Goal: Book appointment/travel/reservation

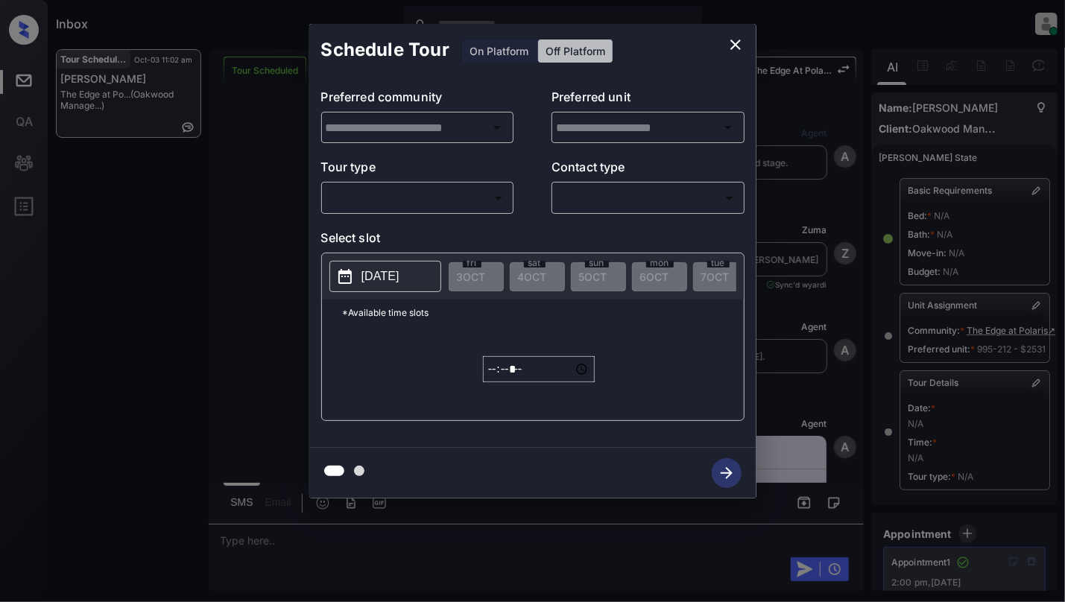
scroll to position [347, 0]
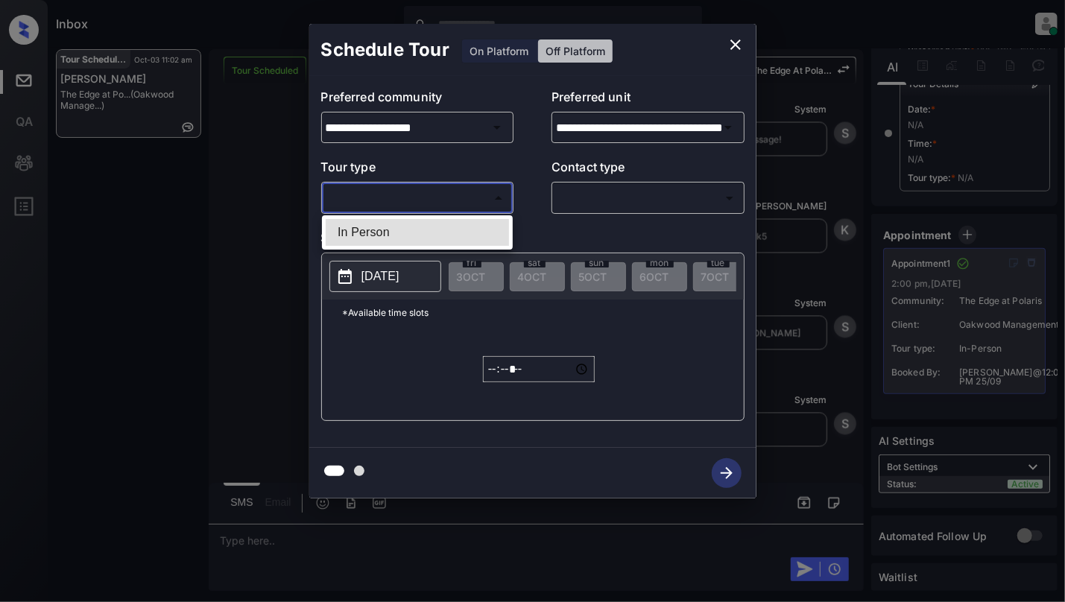
click at [465, 194] on body "Inbox Cynthia Montañez Online Set yourself offline Set yourself on break Profil…" at bounding box center [532, 301] width 1065 height 602
click at [424, 226] on li "In Person" at bounding box center [417, 232] width 183 height 27
type input "********"
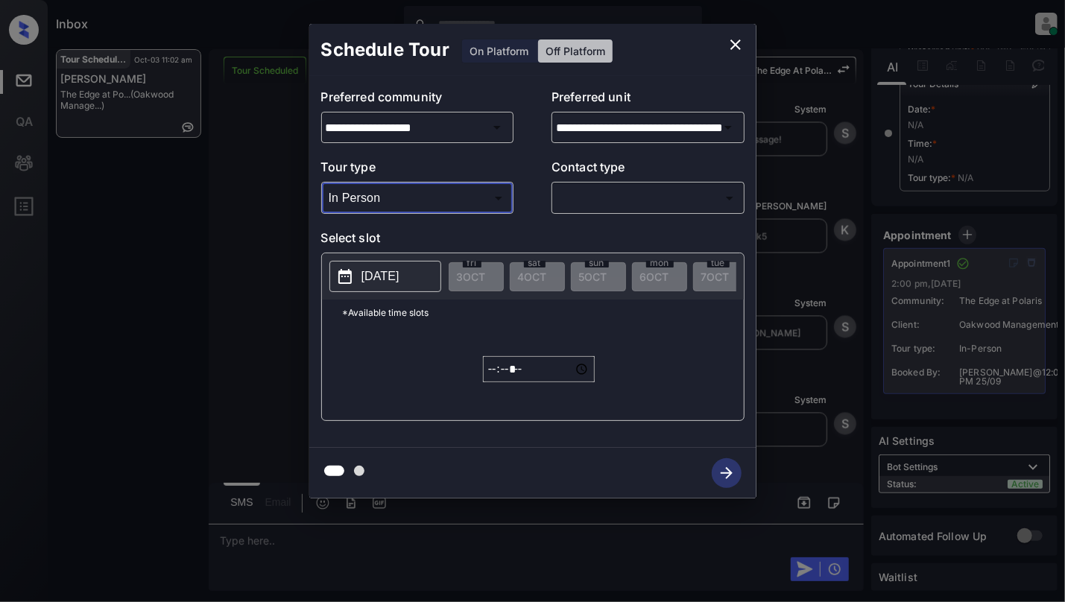
click at [732, 46] on icon "close" at bounding box center [735, 44] width 10 height 10
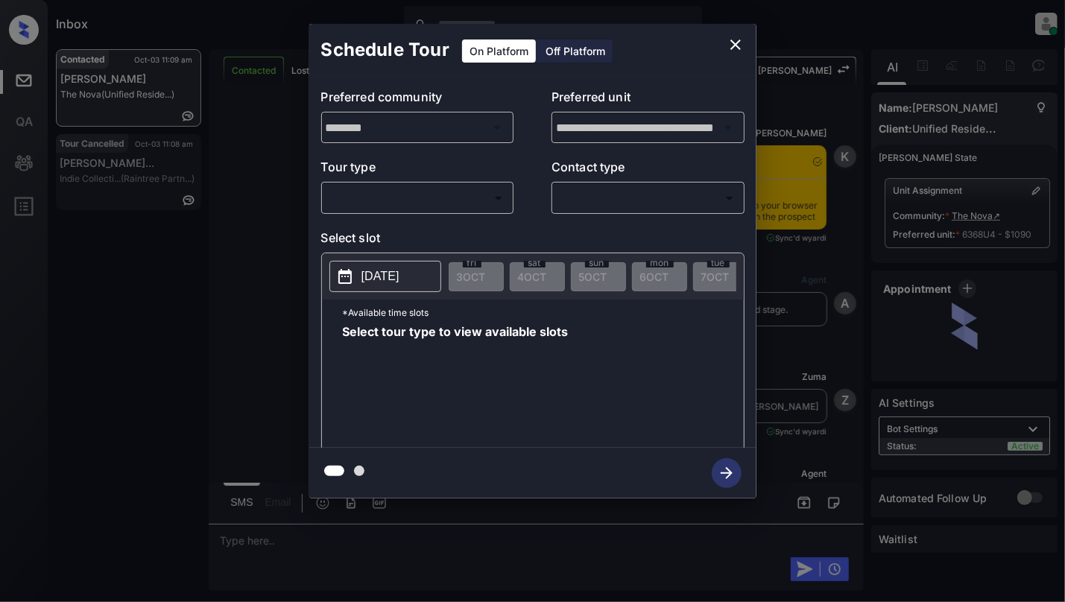
scroll to position [4003, 0]
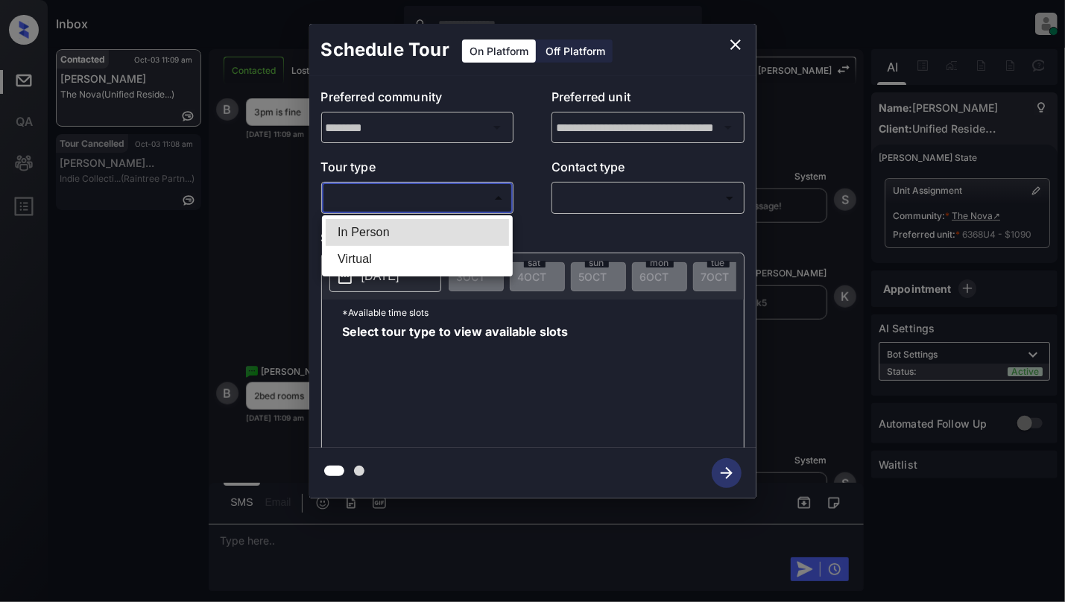
click at [437, 203] on body "Inbox Cynthia Montañez Online Set yourself offline Set yourself on break Profil…" at bounding box center [532, 301] width 1065 height 602
click at [440, 232] on li "In Person" at bounding box center [417, 232] width 183 height 27
type input "********"
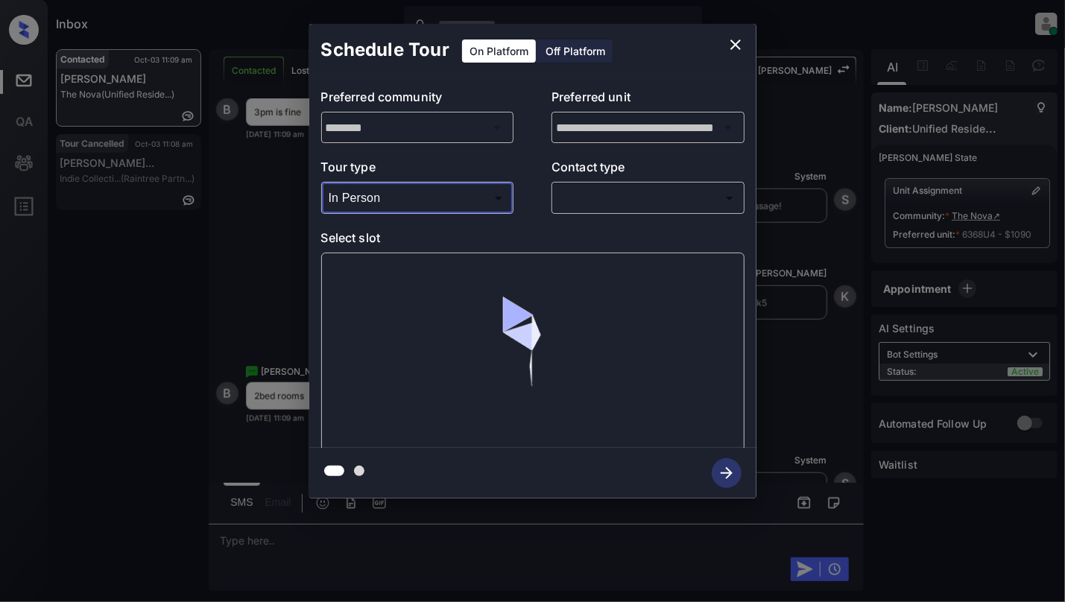
click at [647, 203] on body "Inbox Cynthia Montañez Online Set yourself offline Set yourself on break Profil…" at bounding box center [532, 301] width 1065 height 602
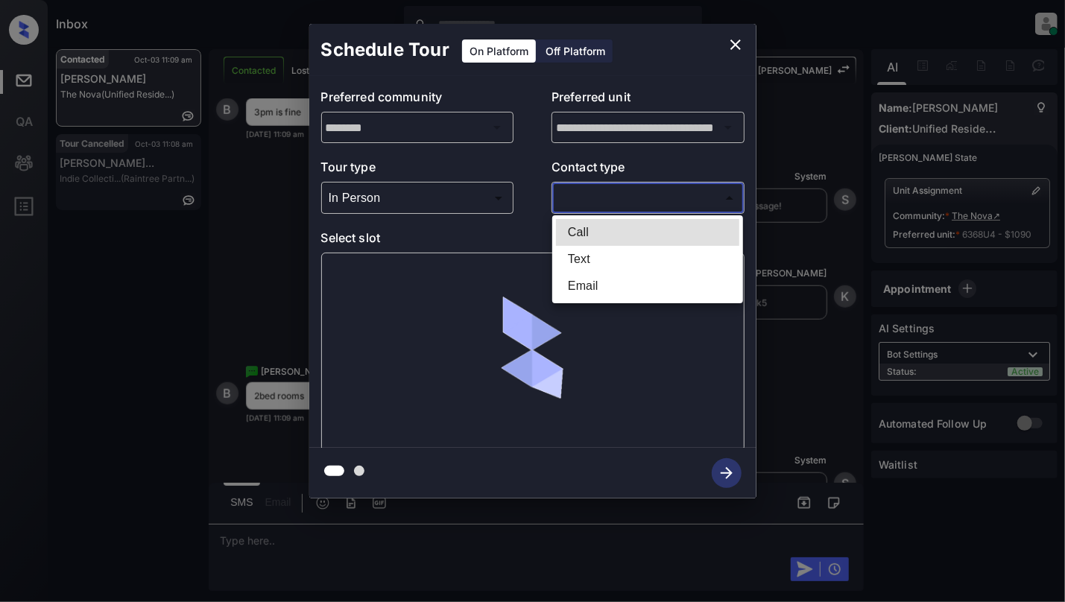
click at [603, 257] on li "Text" at bounding box center [647, 259] width 183 height 27
type input "****"
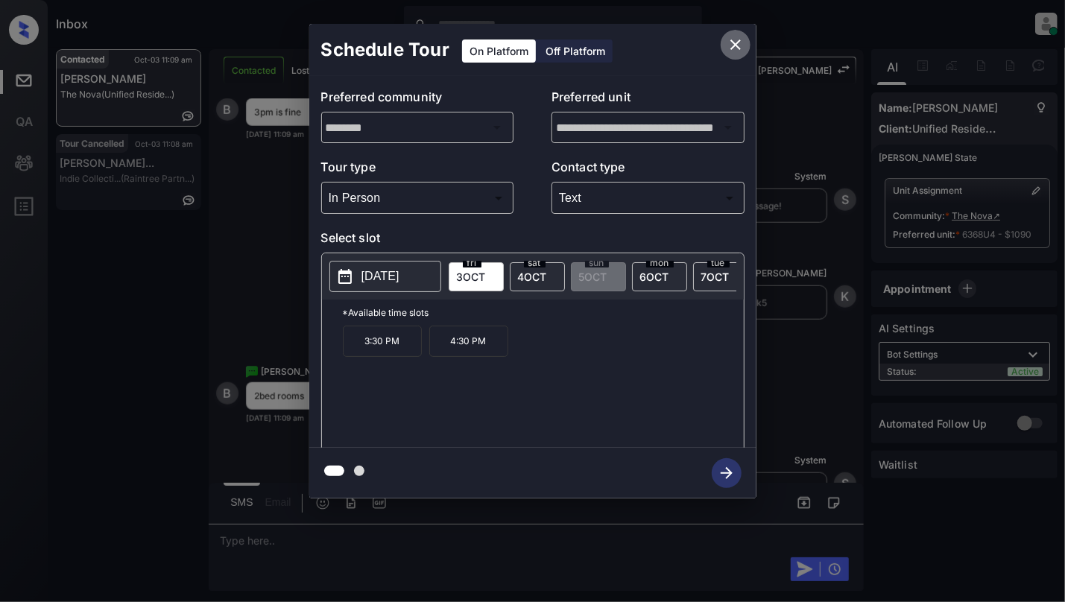
click at [735, 40] on icon "close" at bounding box center [735, 45] width 18 height 18
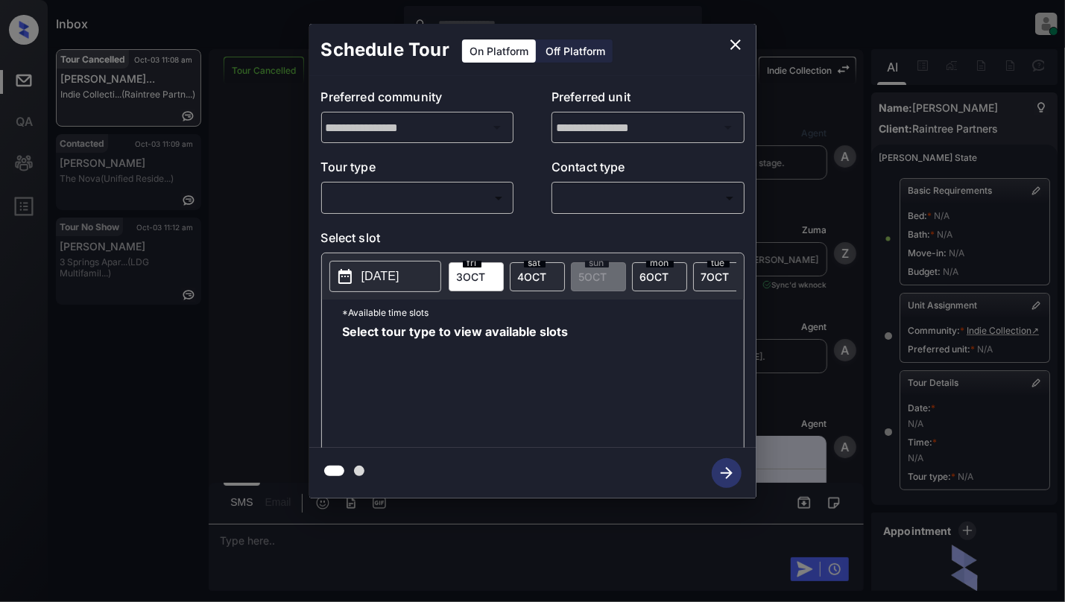
scroll to position [149, 0]
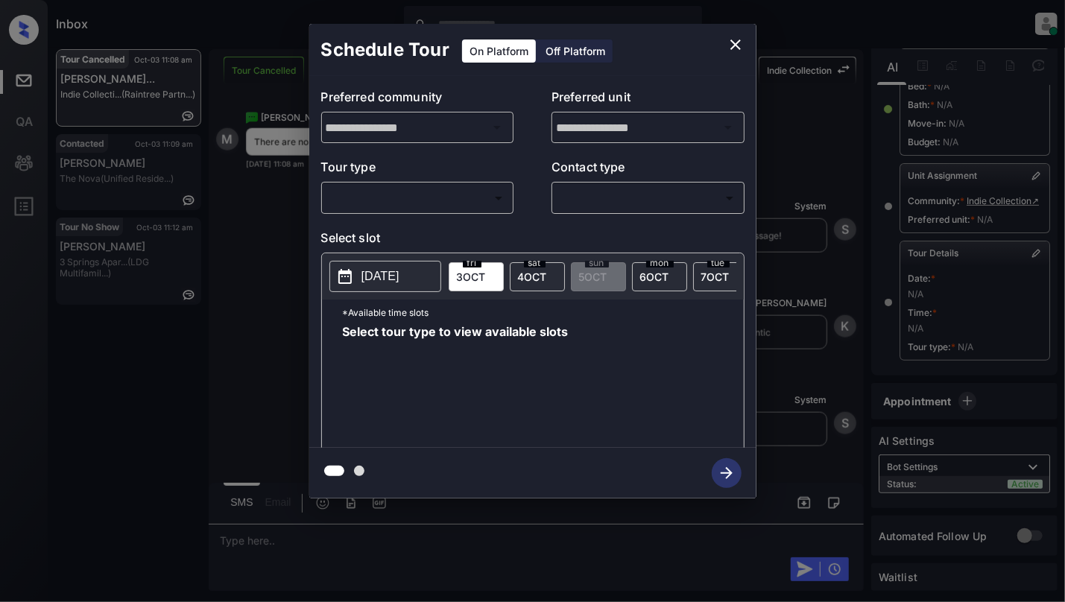
click at [397, 198] on body "Inbox Cynthia Montañez Online Set yourself offline Set yourself on break Profil…" at bounding box center [532, 301] width 1065 height 602
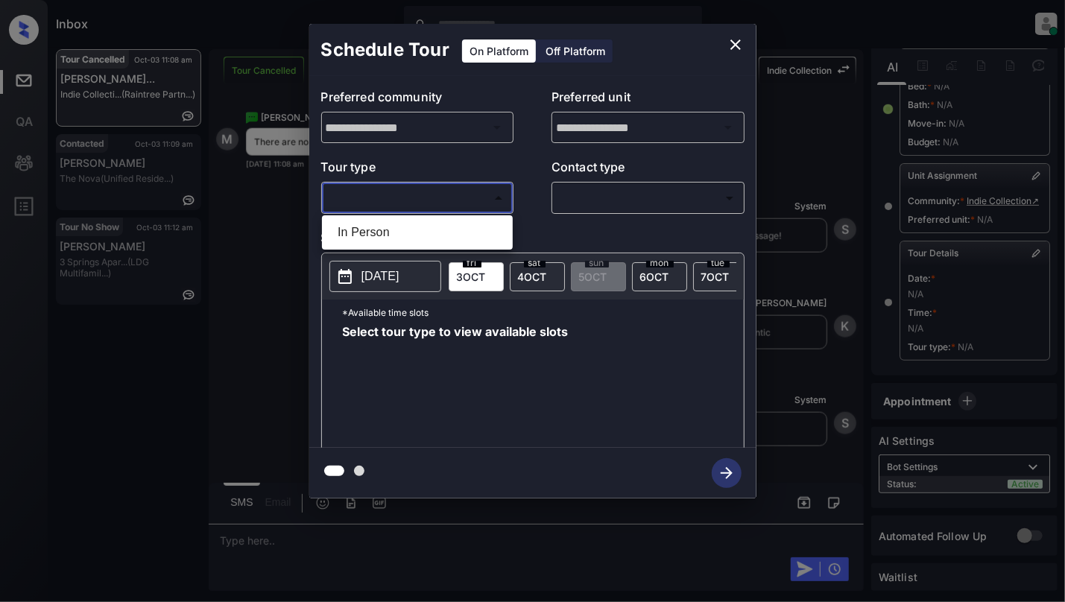
drag, startPoint x: 381, startPoint y: 235, endPoint x: 537, endPoint y: 194, distance: 161.2
click at [381, 236] on li "In Person" at bounding box center [417, 232] width 183 height 27
type input "********"
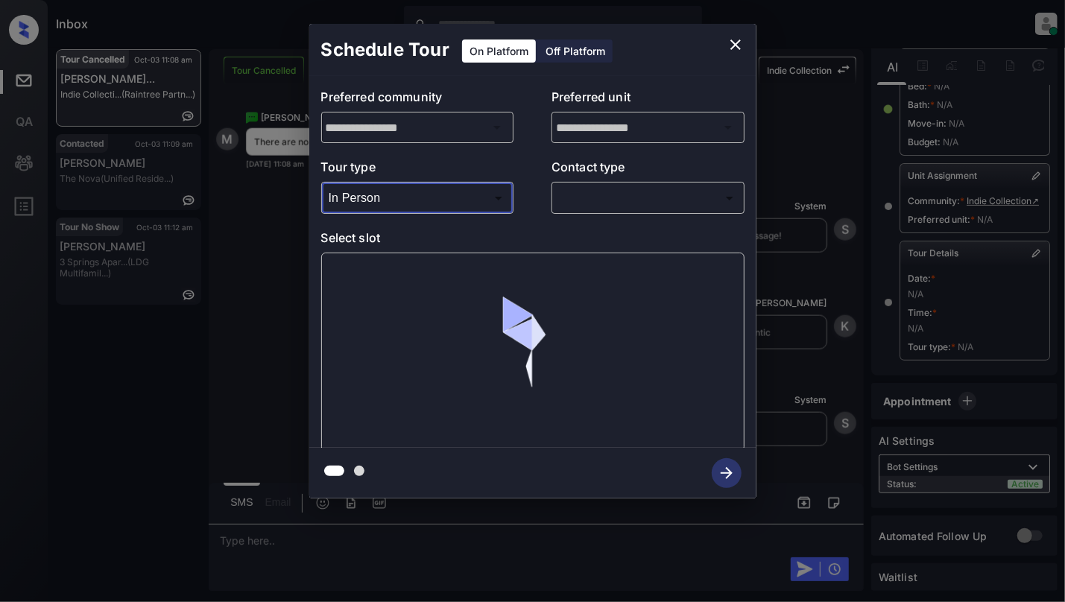
click at [596, 185] on div "​ ​" at bounding box center [647, 198] width 193 height 32
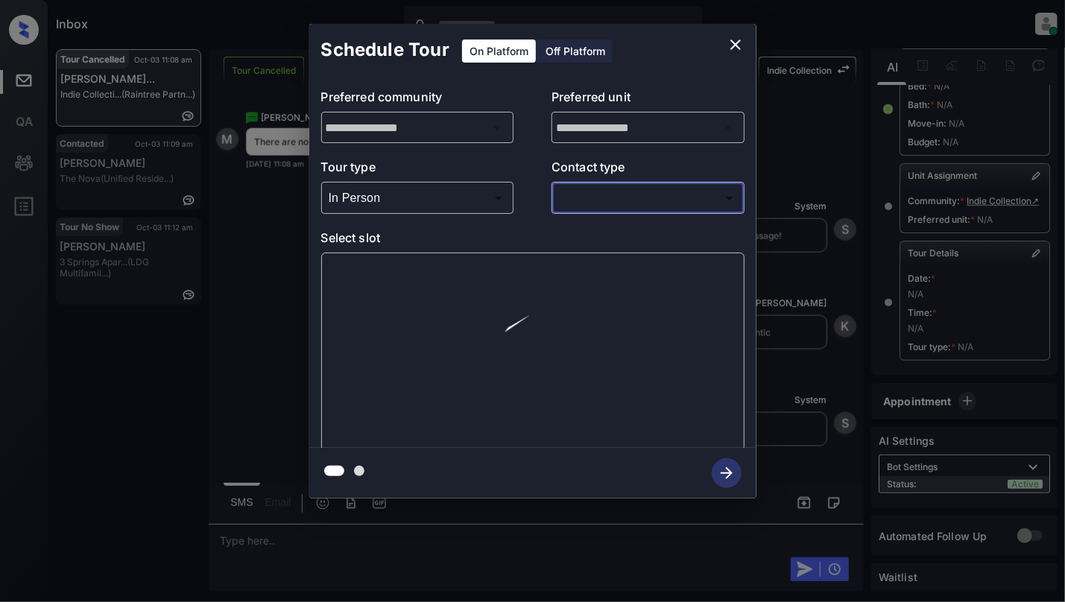
click at [596, 185] on div "​ ​" at bounding box center [647, 198] width 193 height 32
click at [606, 188] on body "Inbox Cynthia Montañez Online Set yourself offline Set yourself on break Profil…" at bounding box center [532, 301] width 1065 height 602
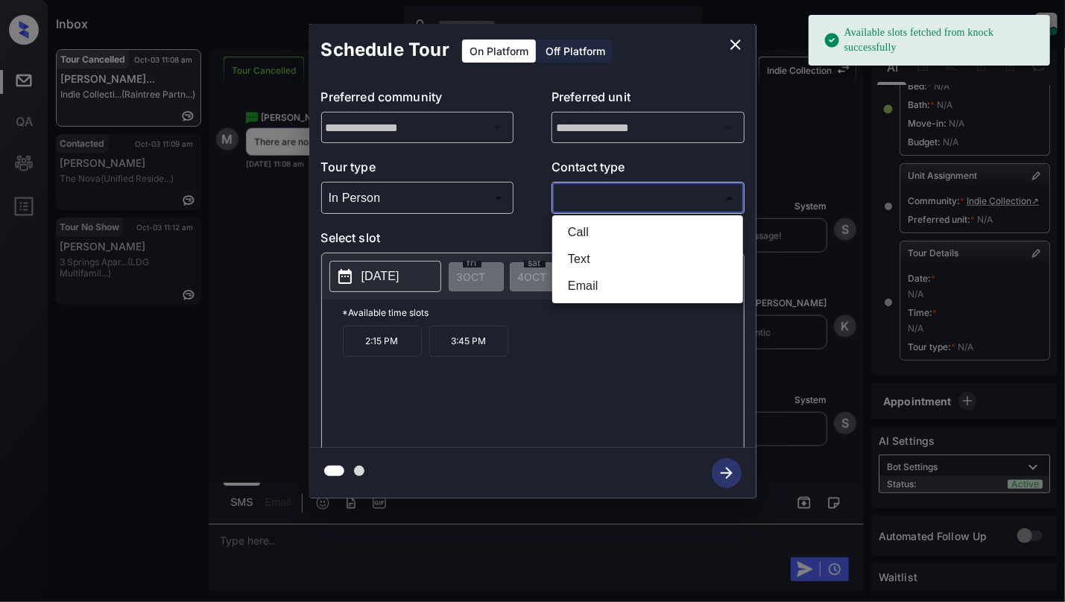
click at [578, 260] on li "Text" at bounding box center [647, 259] width 183 height 27
type input "****"
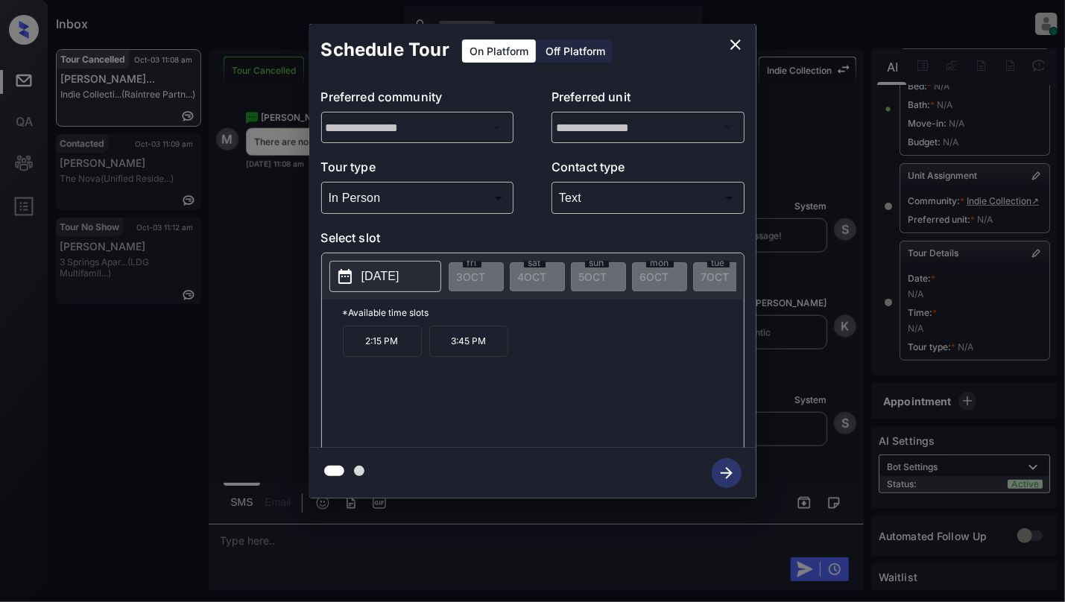
click at [374, 280] on p "2025-10-08" at bounding box center [380, 276] width 38 height 18
click at [742, 37] on icon "close" at bounding box center [735, 45] width 18 height 18
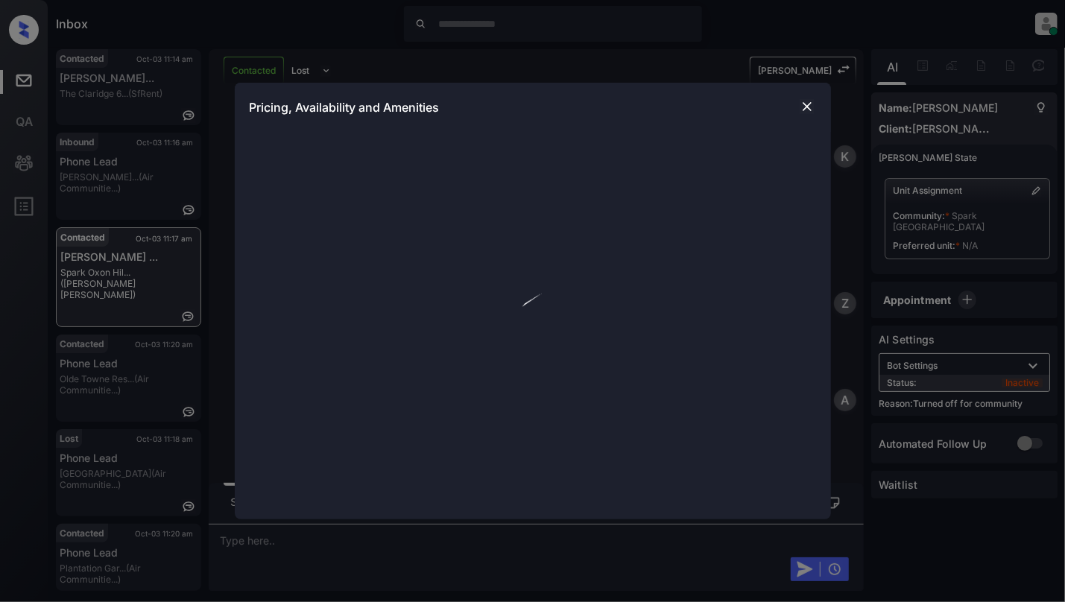
scroll to position [2670, 0]
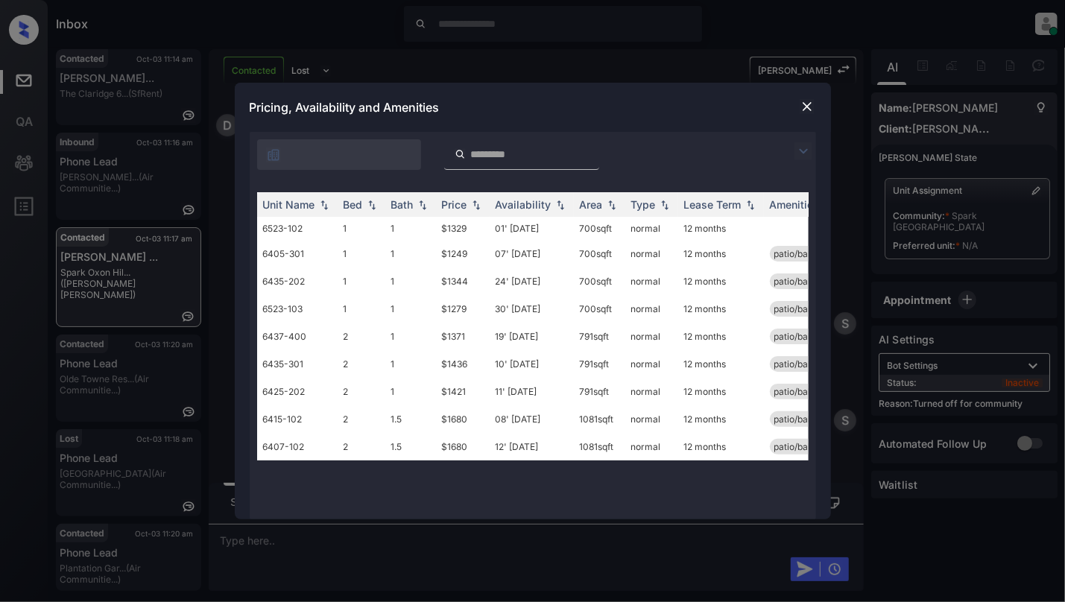
click at [806, 105] on img at bounding box center [806, 106] width 15 height 15
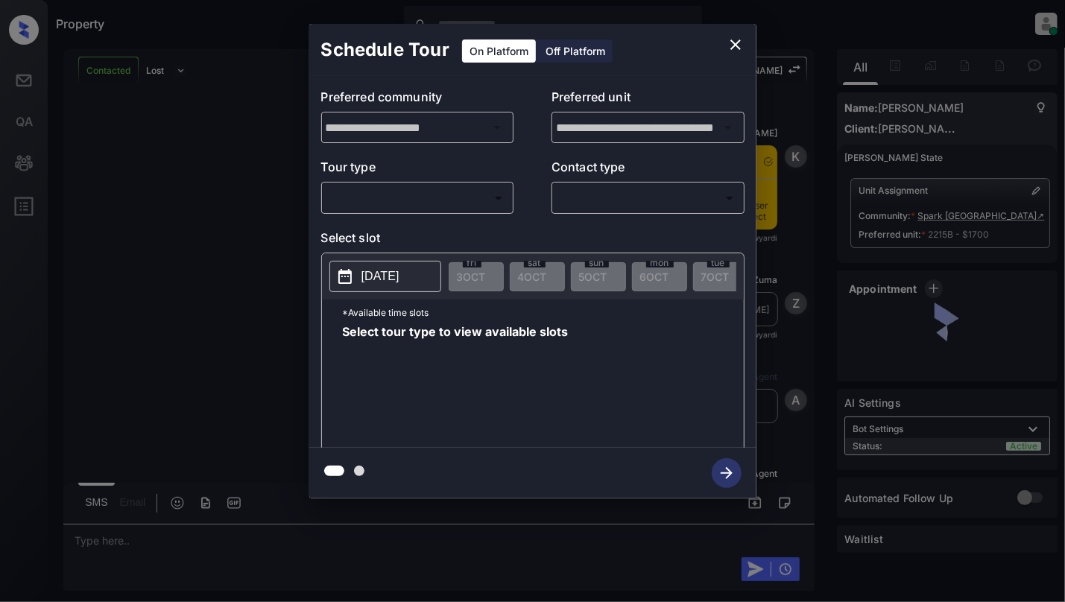
scroll to position [957, 0]
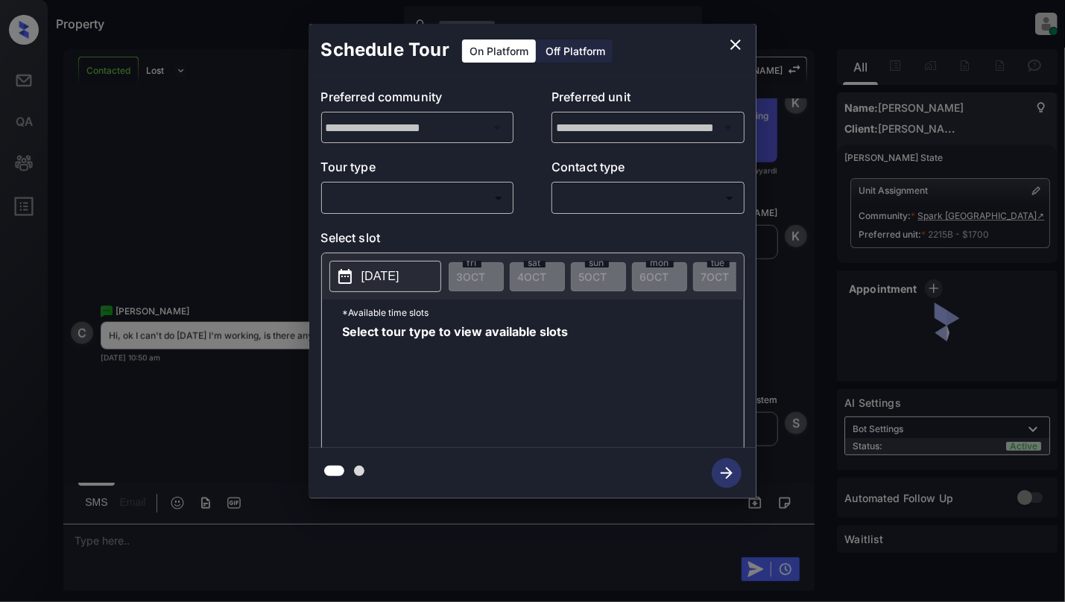
click at [422, 201] on body "Property [PERSON_NAME] Online Set yourself offline Set yourself on break Profil…" at bounding box center [532, 301] width 1065 height 602
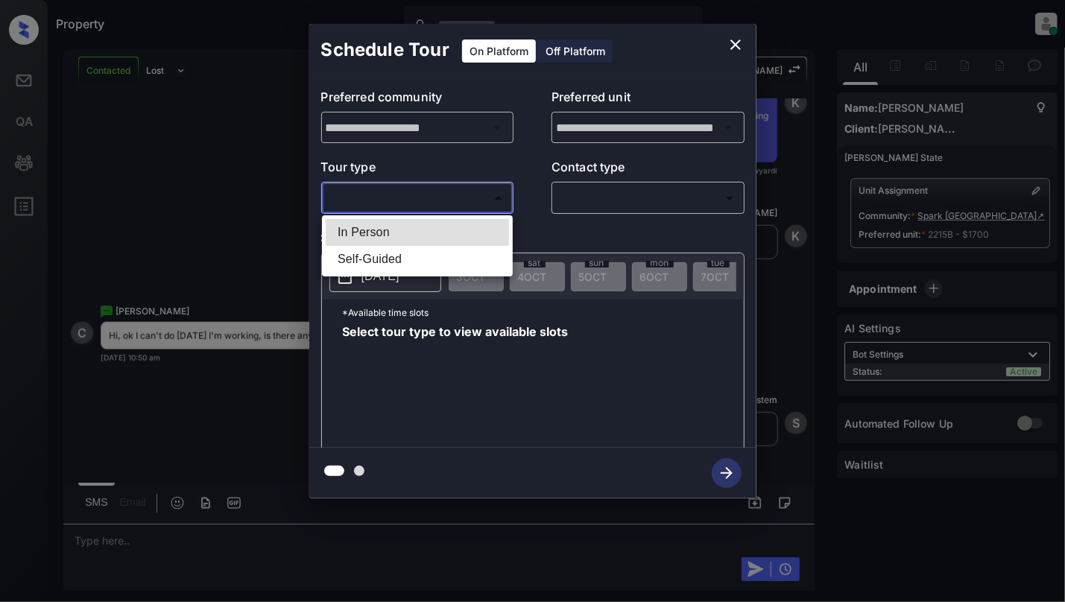
click at [368, 233] on li "In Person" at bounding box center [417, 232] width 183 height 27
type input "********"
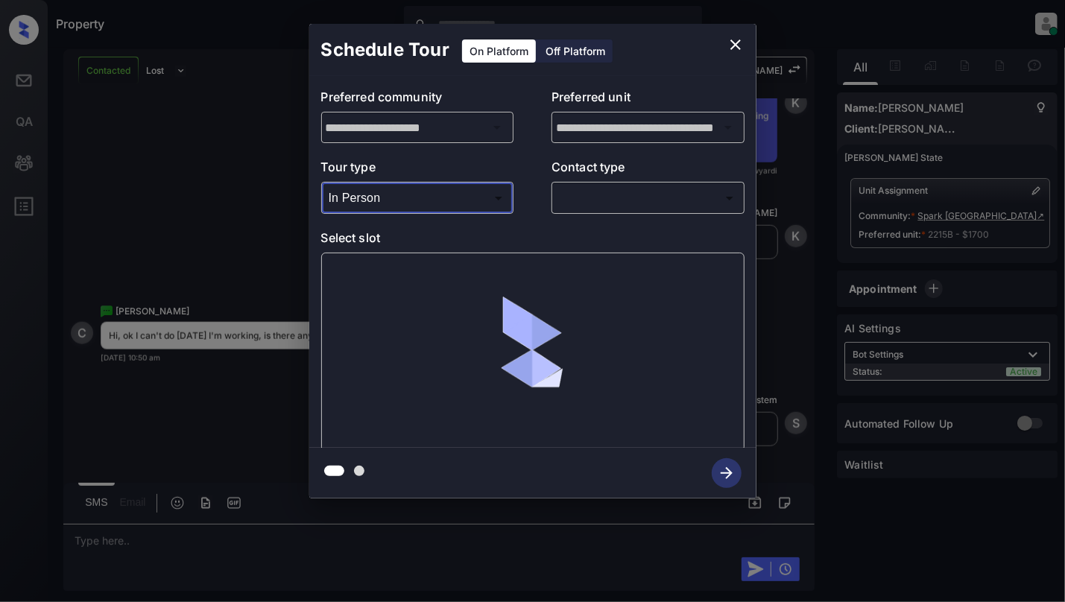
click at [642, 188] on body "Property [PERSON_NAME] Online Set yourself offline Set yourself on break Profil…" at bounding box center [532, 301] width 1065 height 602
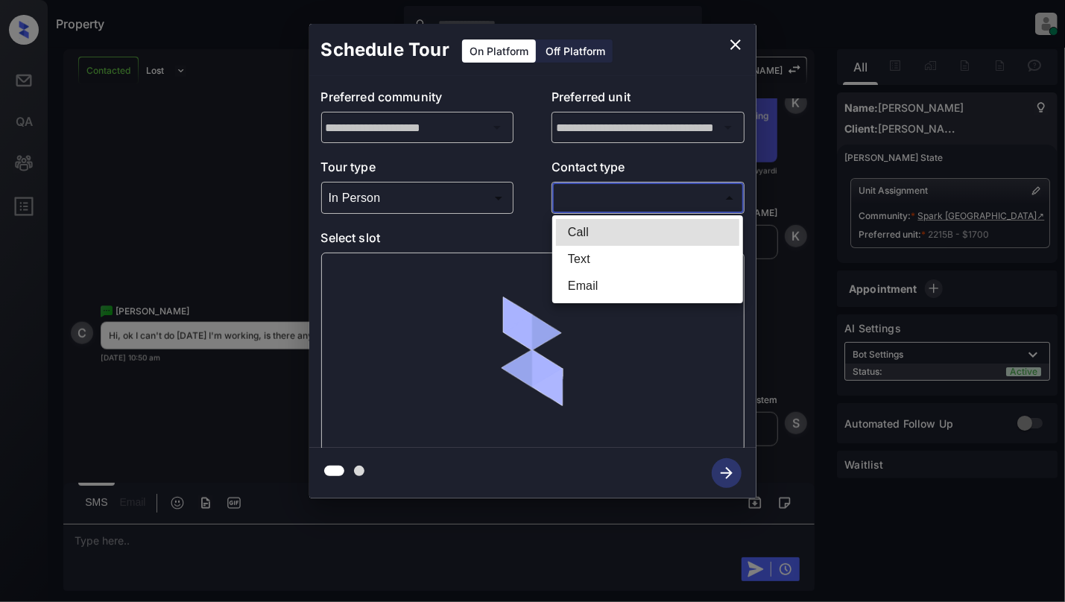
click at [580, 252] on li "Text" at bounding box center [647, 259] width 183 height 27
type input "****"
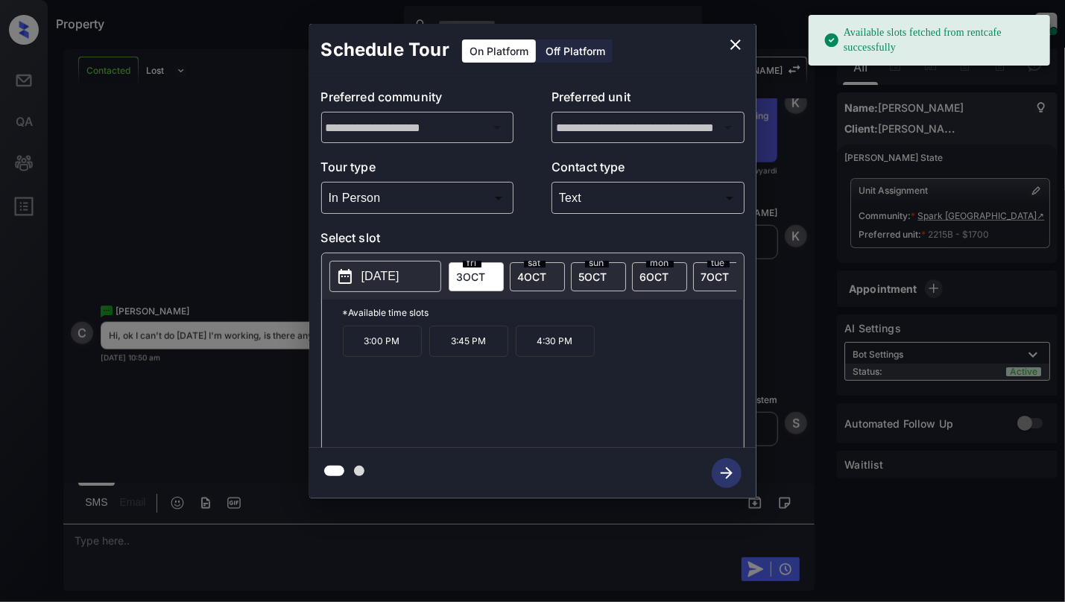
click at [399, 269] on p "2025-10-03" at bounding box center [380, 276] width 38 height 18
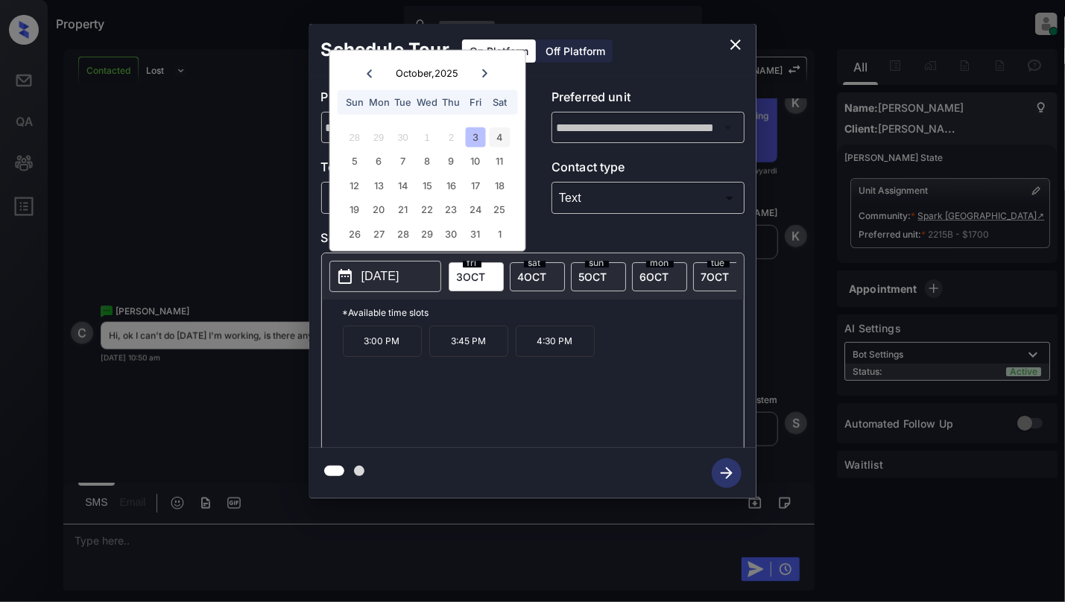
click at [501, 136] on div "4" at bounding box center [499, 137] width 20 height 20
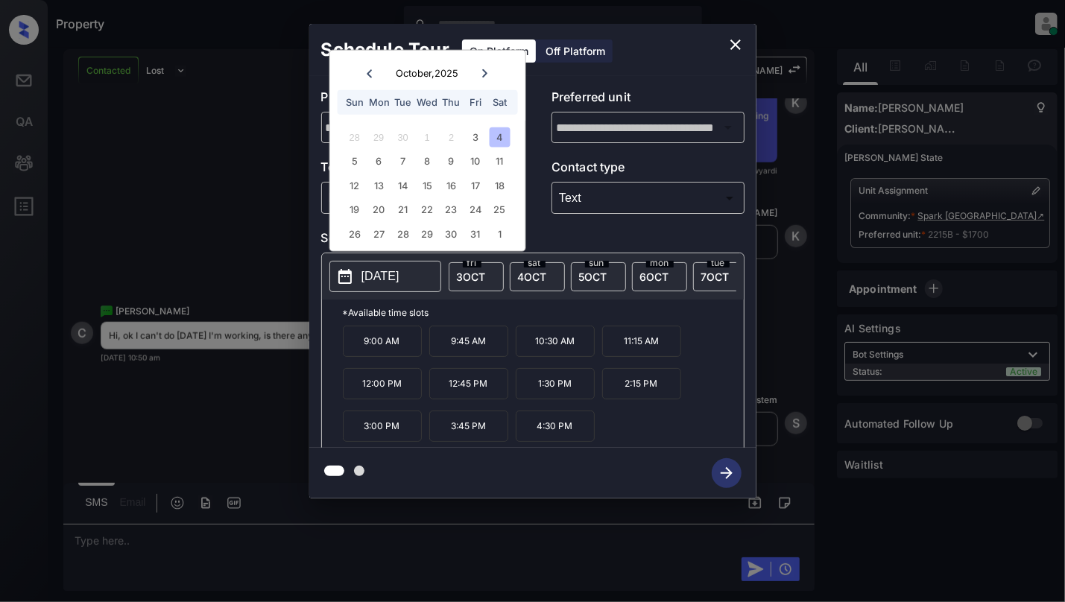
click at [726, 42] on icon "close" at bounding box center [735, 45] width 18 height 18
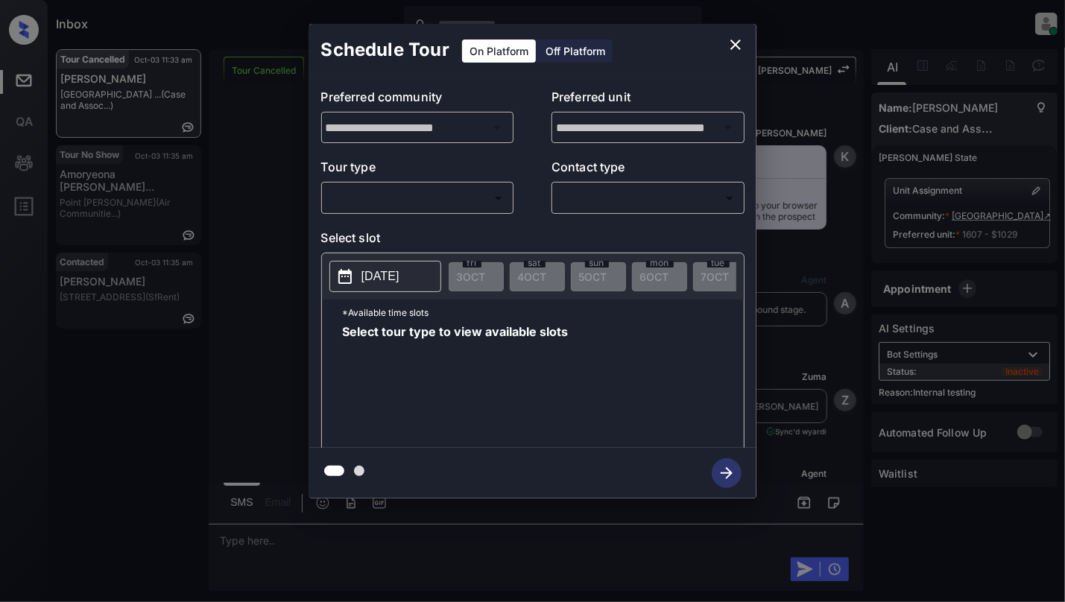
scroll to position [4447, 0]
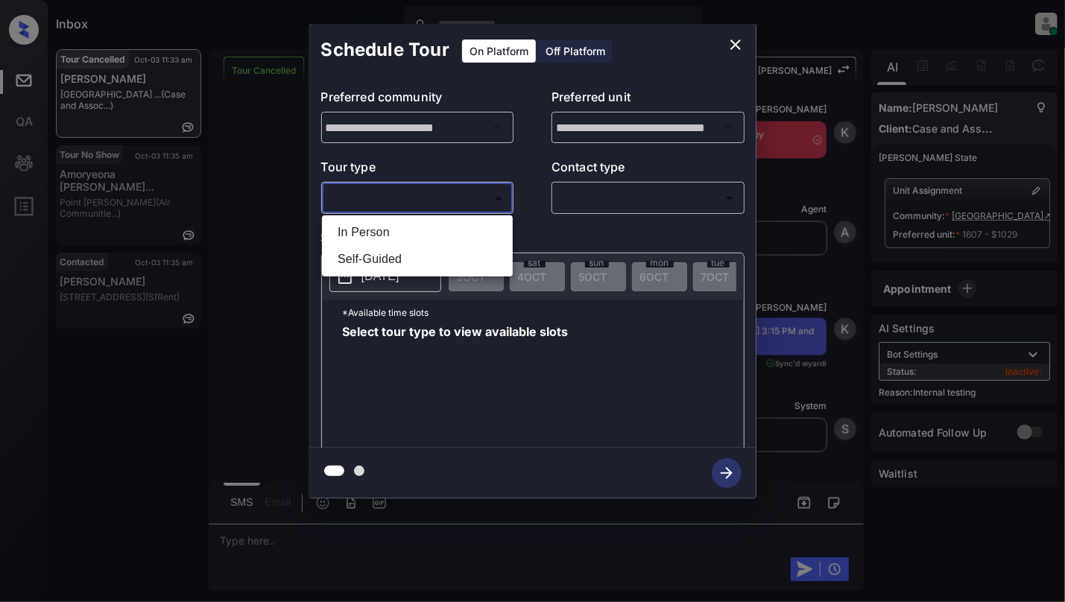
click at [368, 204] on body "Inbox [PERSON_NAME] Online Set yourself offline Set yourself on break Profile S…" at bounding box center [532, 301] width 1065 height 602
click at [376, 225] on li "In Person" at bounding box center [417, 232] width 183 height 27
type input "********"
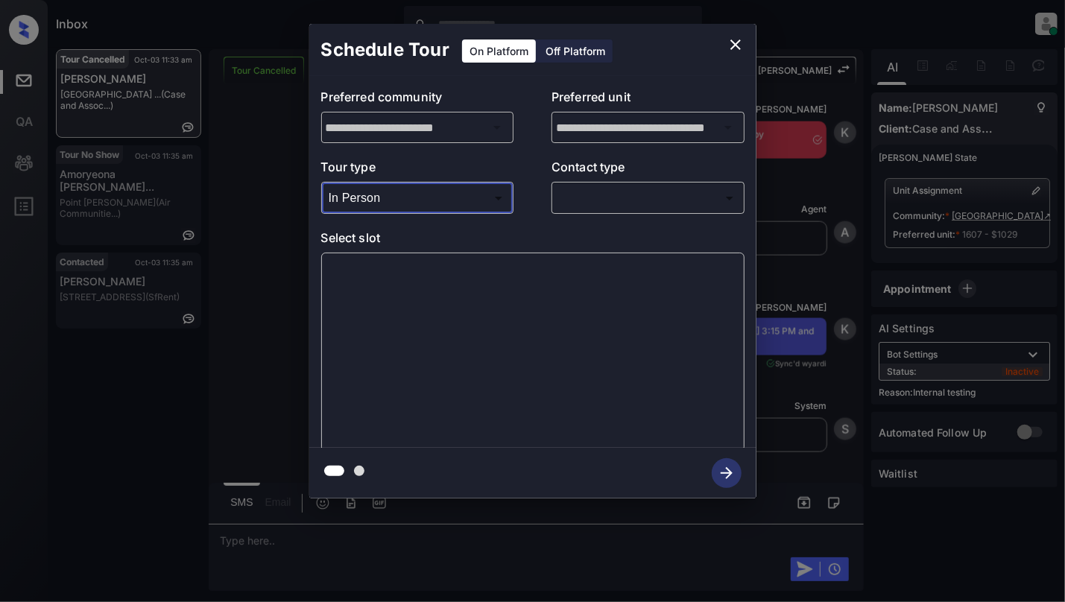
click at [632, 191] on body "Inbox Cynthia Montañez Online Set yourself offline Set yourself on break Profil…" at bounding box center [532, 301] width 1065 height 602
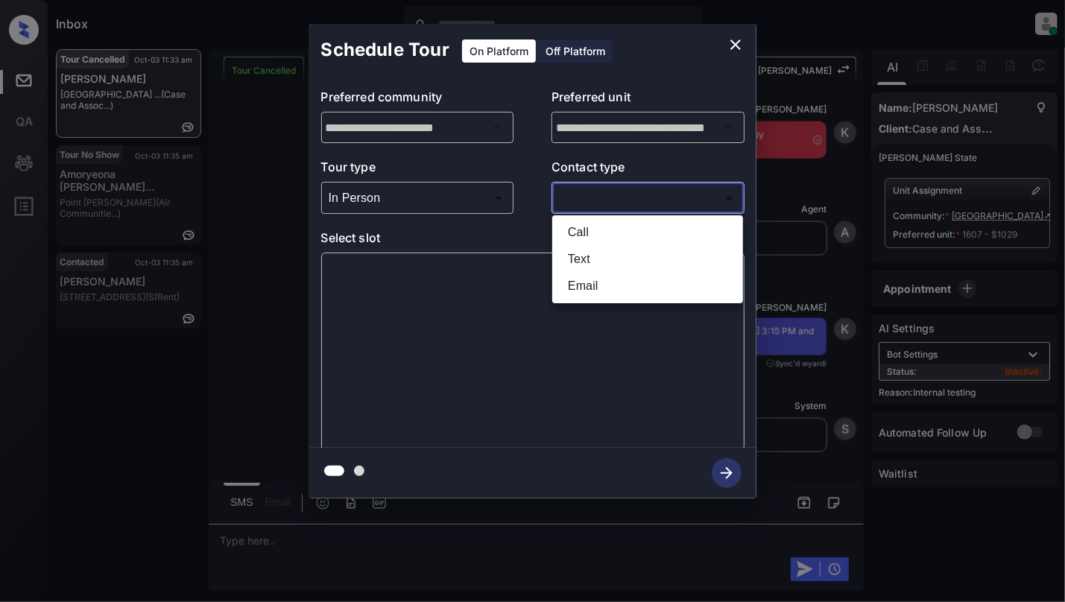
click at [579, 265] on li "Text" at bounding box center [647, 259] width 183 height 27
type input "****"
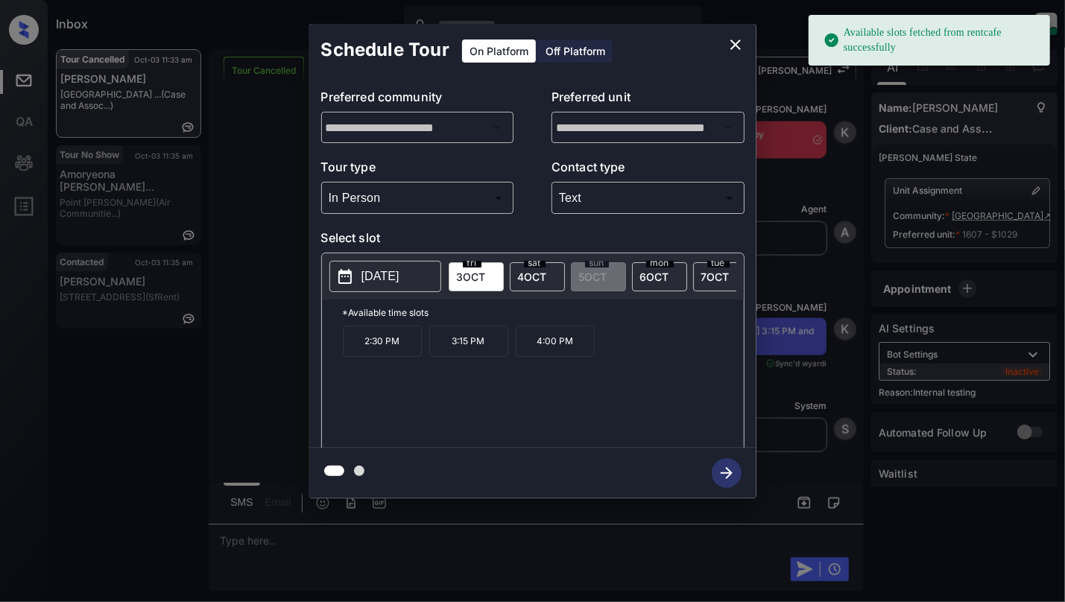
click at [478, 357] on p "3:15 PM" at bounding box center [468, 341] width 79 height 31
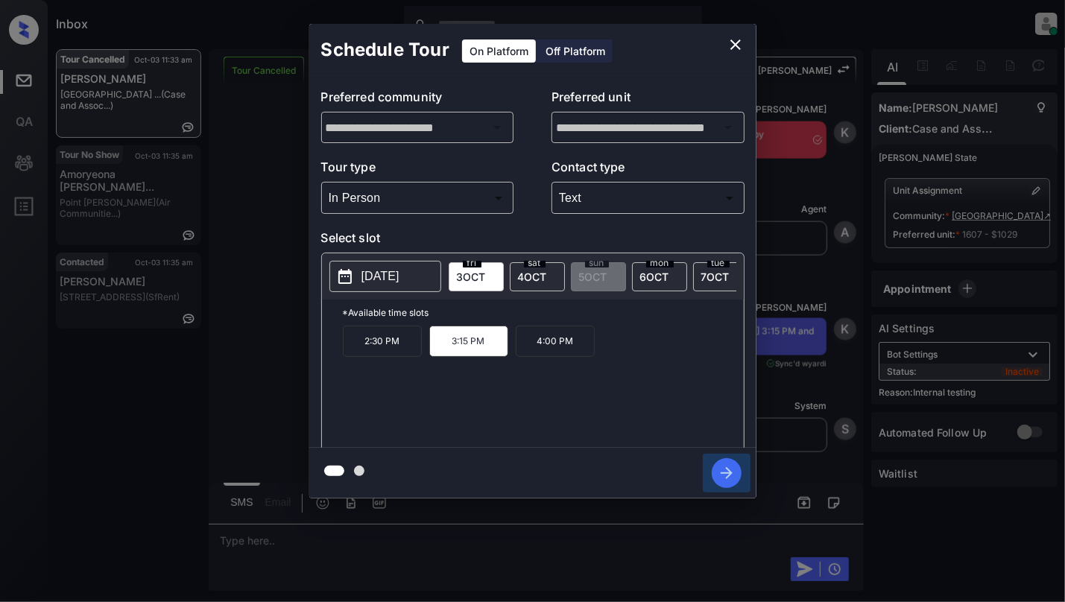
click at [727, 475] on icon "button" at bounding box center [726, 473] width 30 height 30
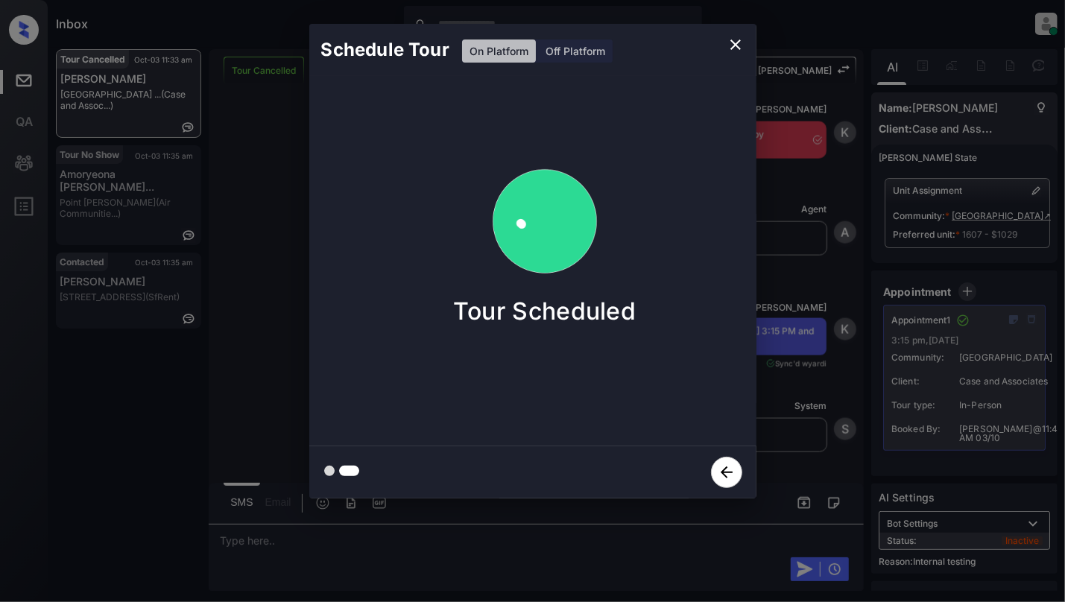
click at [732, 39] on icon "close" at bounding box center [735, 45] width 18 height 18
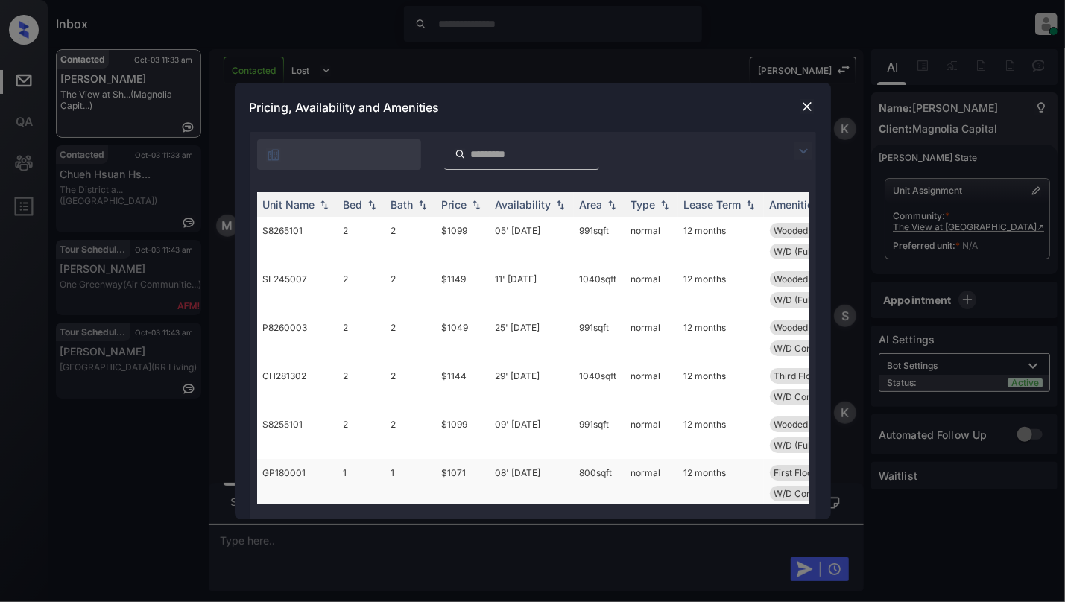
scroll to position [99, 0]
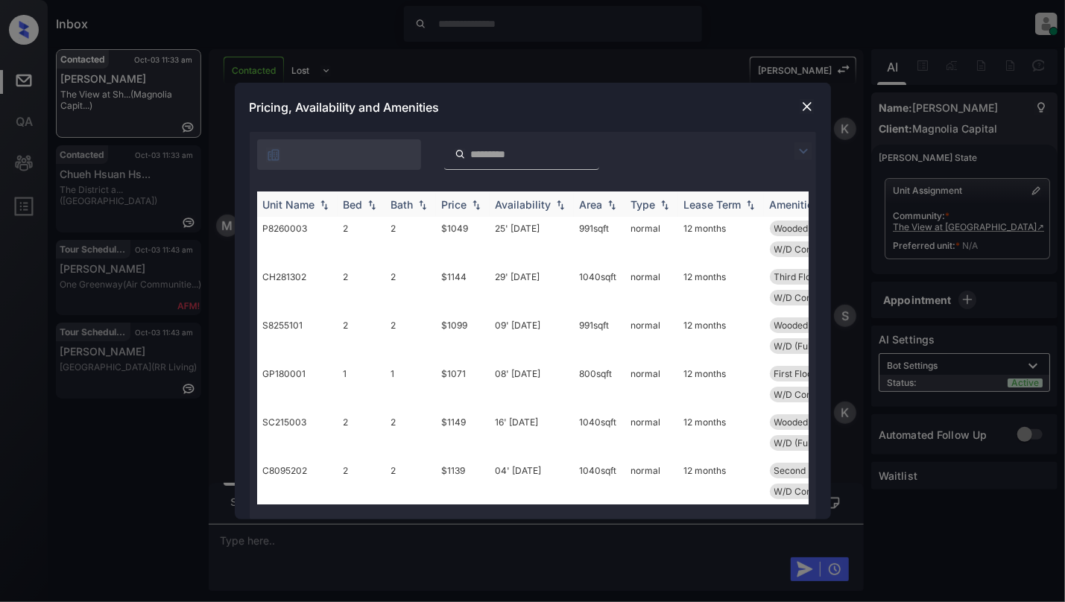
click at [370, 200] on img at bounding box center [371, 205] width 15 height 10
click at [370, 200] on img at bounding box center [371, 204] width 15 height 11
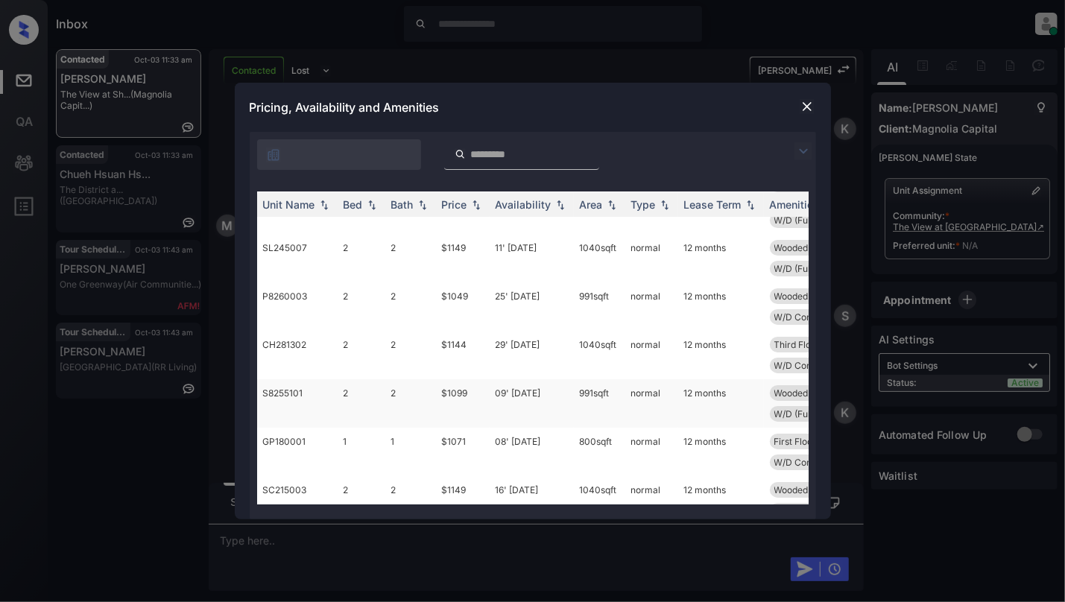
scroll to position [0, 0]
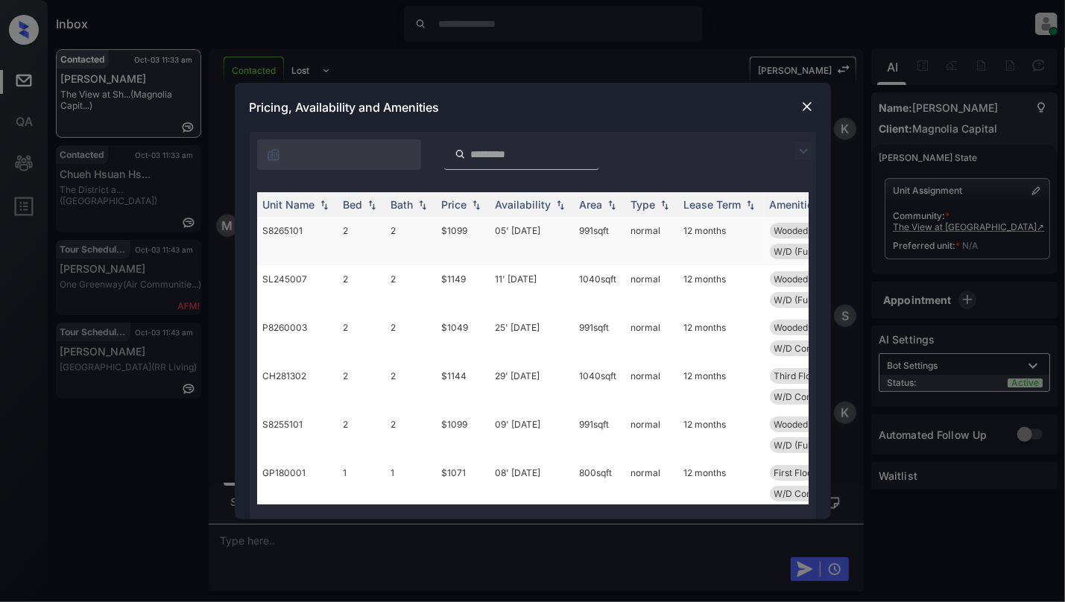
click at [418, 247] on td "2" at bounding box center [410, 241] width 51 height 48
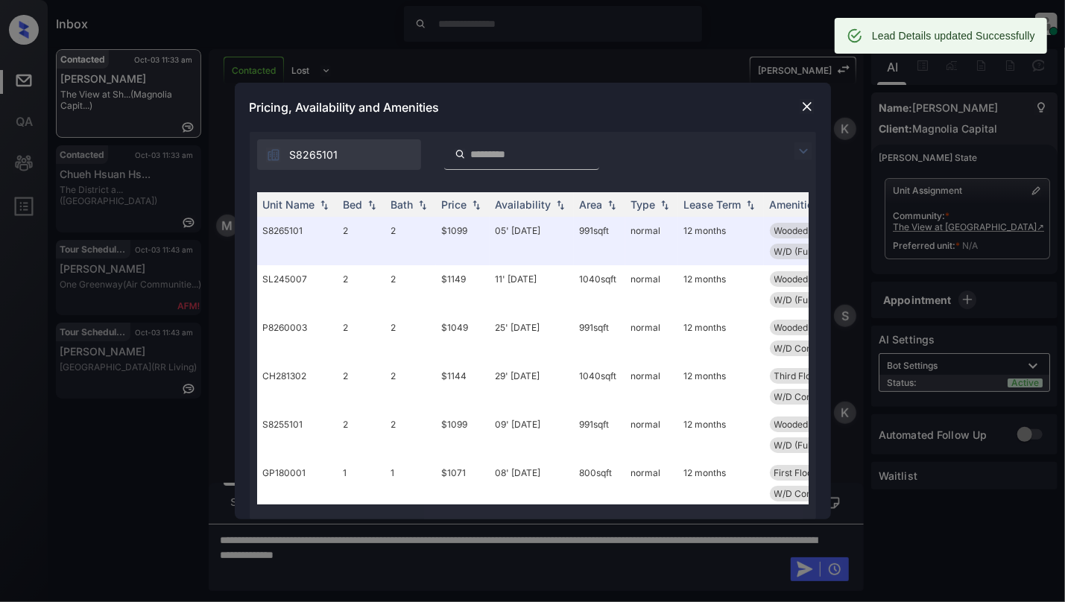
click at [802, 107] on img at bounding box center [806, 106] width 15 height 15
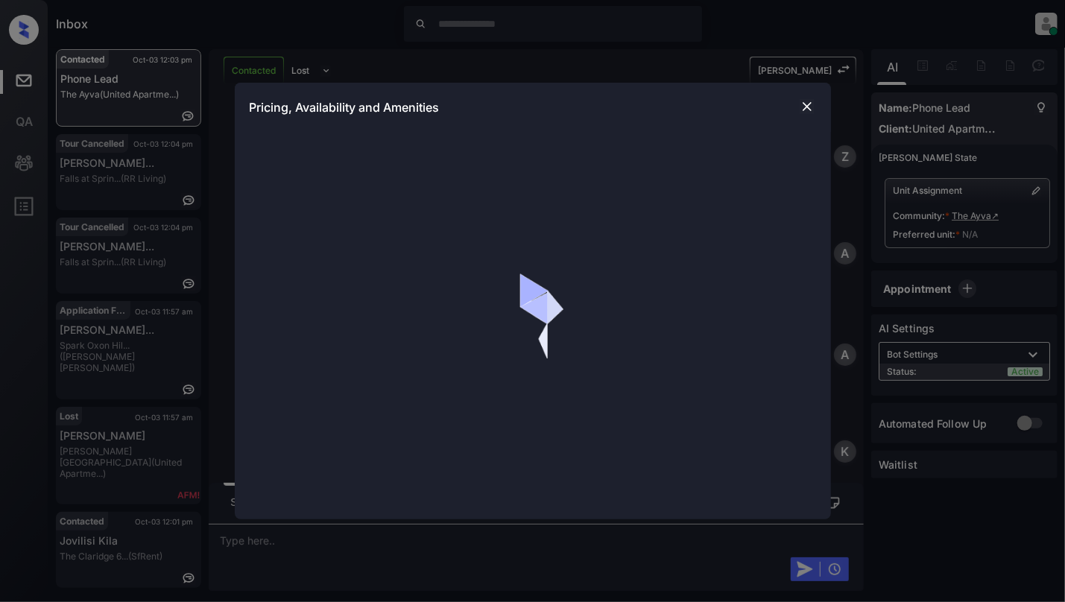
scroll to position [1949, 0]
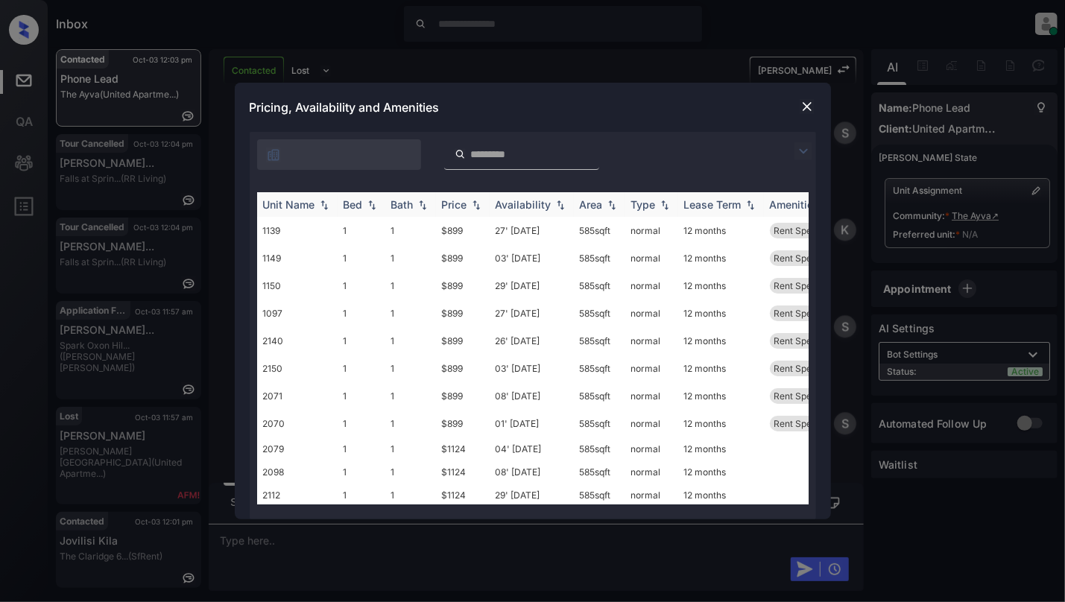
click at [370, 203] on img at bounding box center [371, 205] width 15 height 10
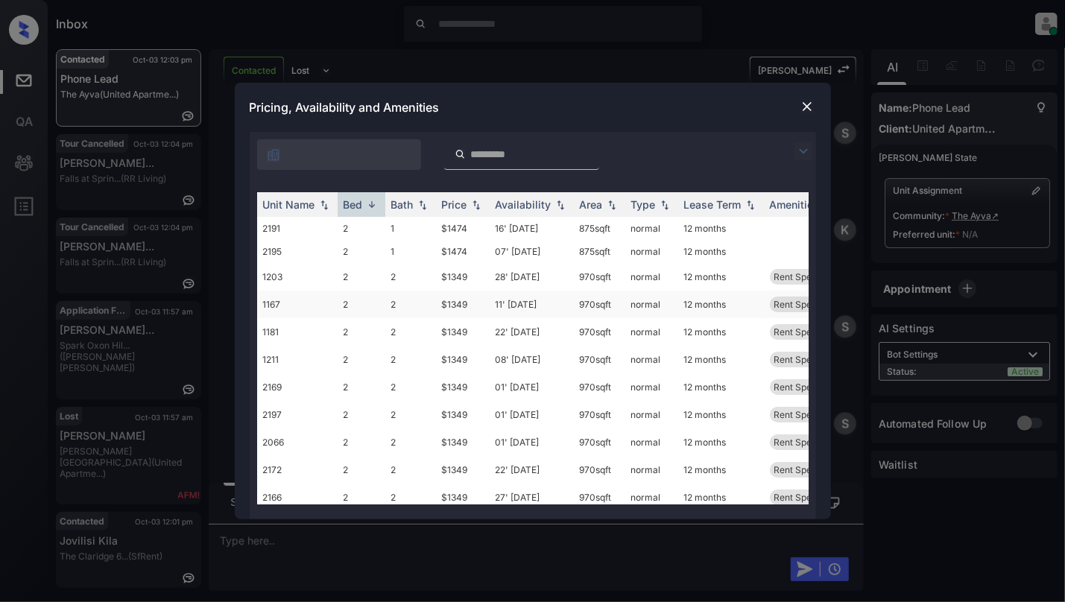
click at [343, 304] on td "2" at bounding box center [361, 305] width 48 height 28
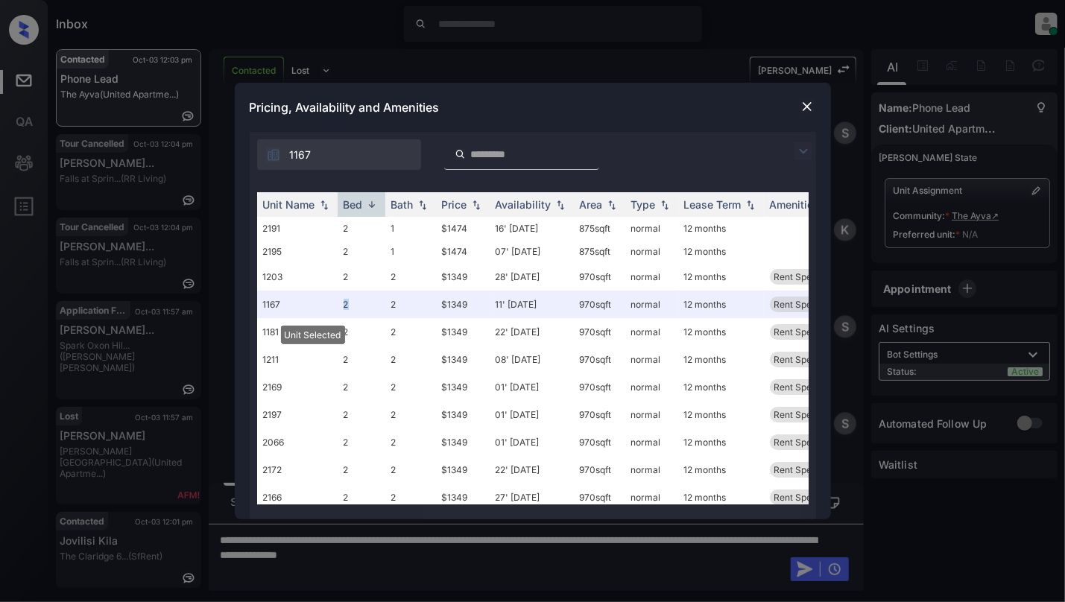
click at [811, 99] on img at bounding box center [806, 106] width 15 height 15
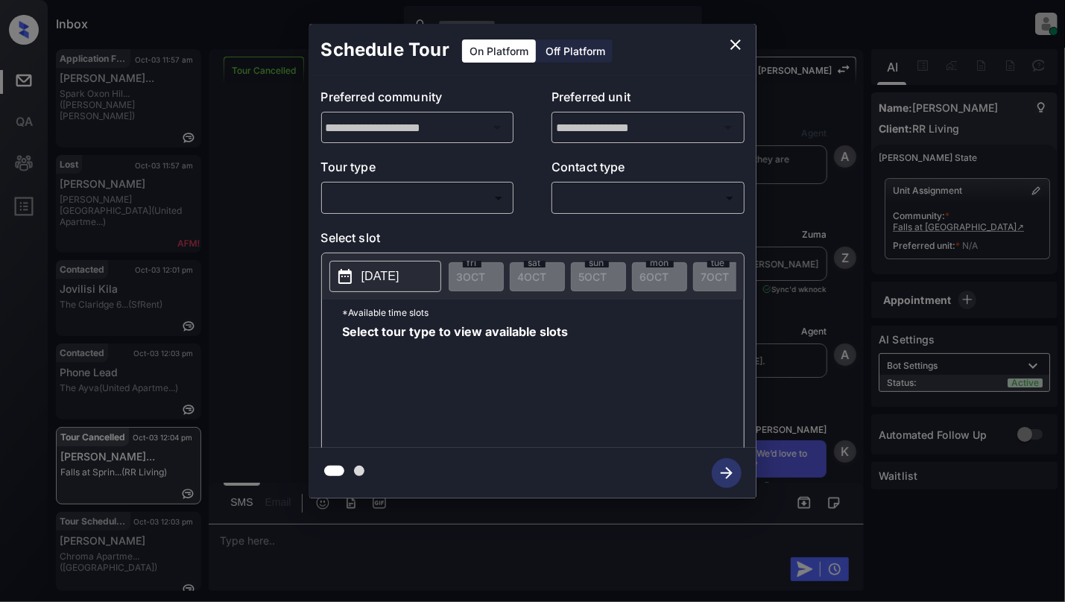
scroll to position [5489, 0]
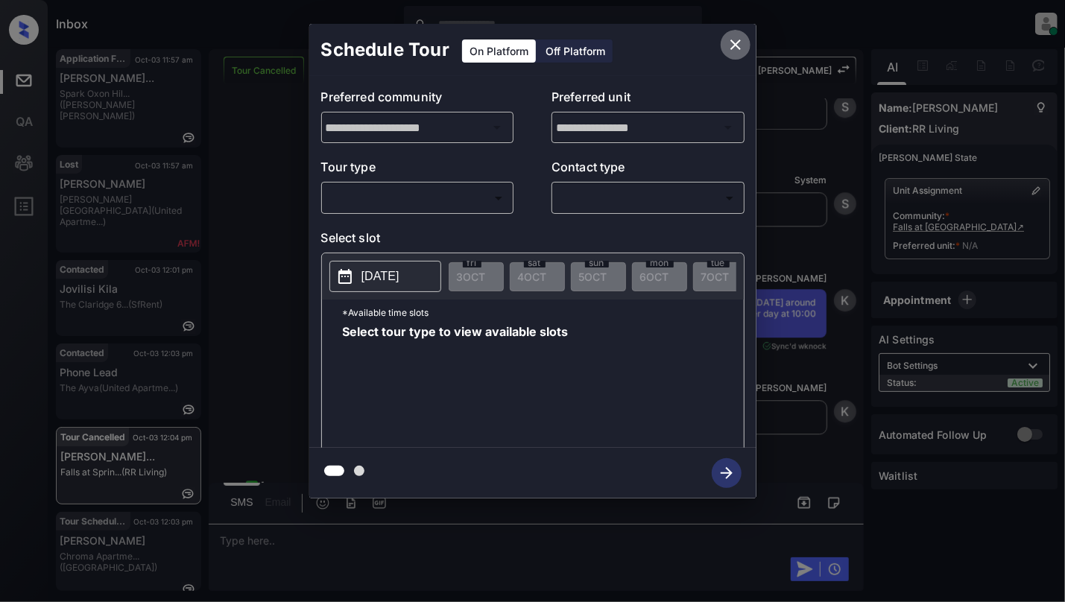
click at [738, 42] on icon "close" at bounding box center [735, 44] width 10 height 10
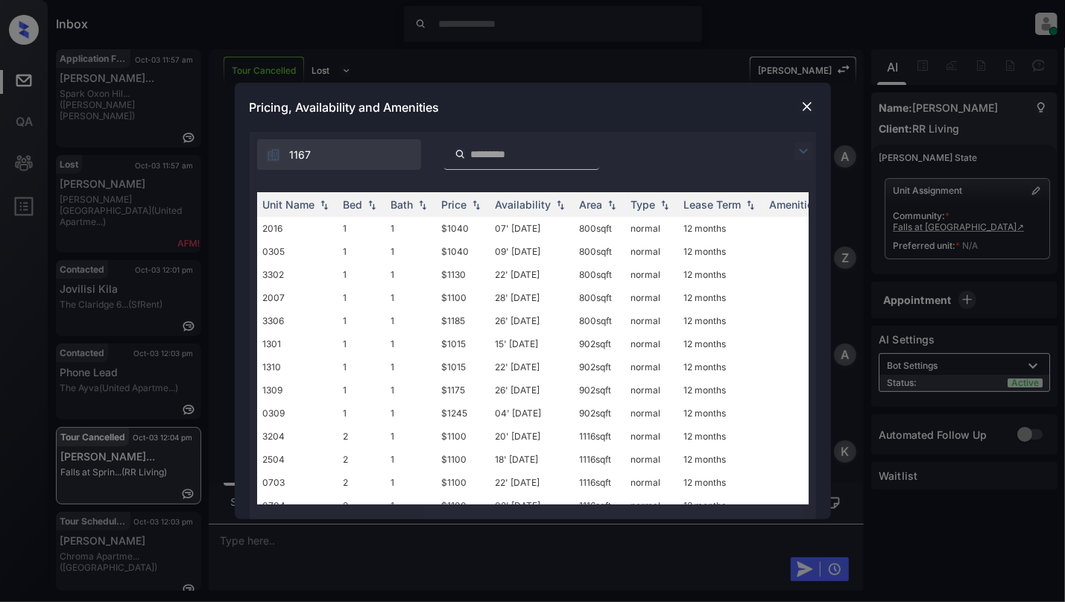
scroll to position [5489, 0]
click at [367, 206] on img at bounding box center [371, 205] width 15 height 10
click at [359, 234] on td "3" at bounding box center [361, 228] width 48 height 23
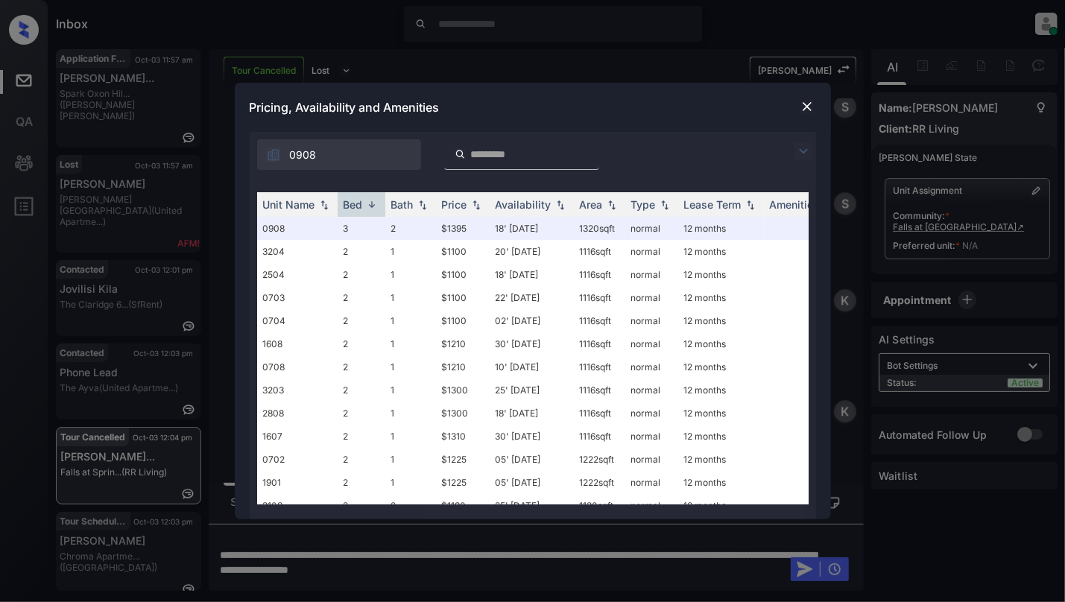
click at [811, 108] on img at bounding box center [806, 106] width 15 height 15
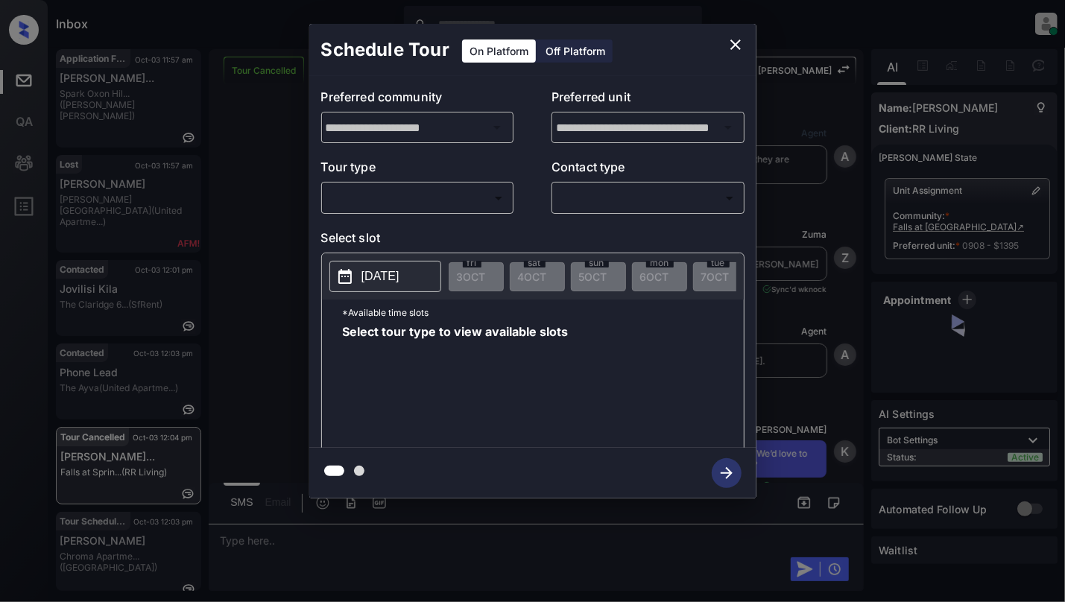
scroll to position [5686, 0]
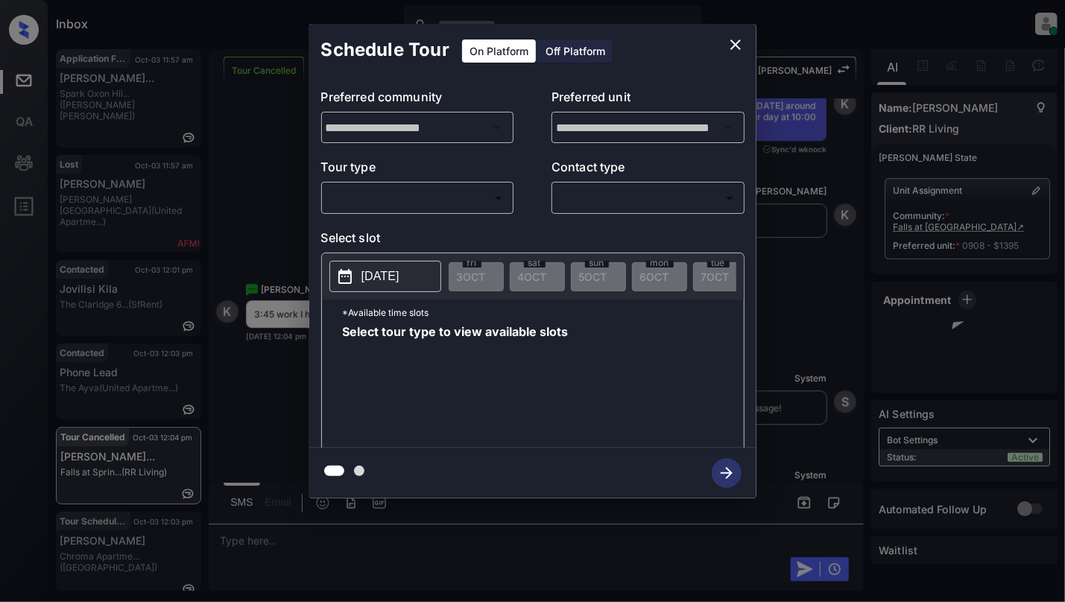
click at [378, 197] on body "Inbox Cynthia Montañez Online Set yourself offline Set yourself on break Profil…" at bounding box center [532, 301] width 1065 height 602
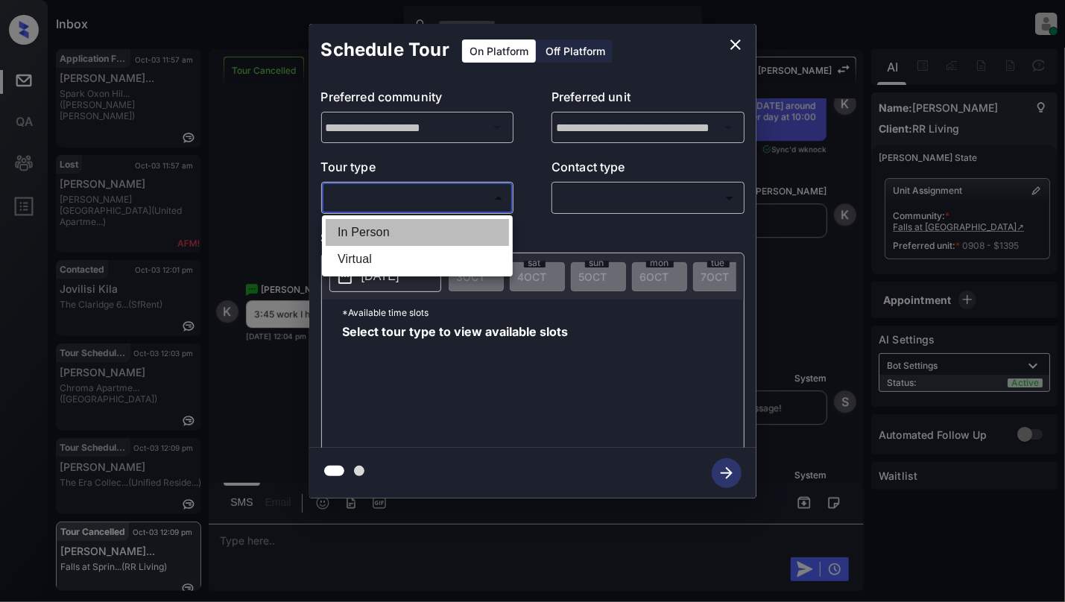
drag, startPoint x: 392, startPoint y: 233, endPoint x: 416, endPoint y: 230, distance: 24.0
click at [392, 234] on li "In Person" at bounding box center [417, 232] width 183 height 27
type input "********"
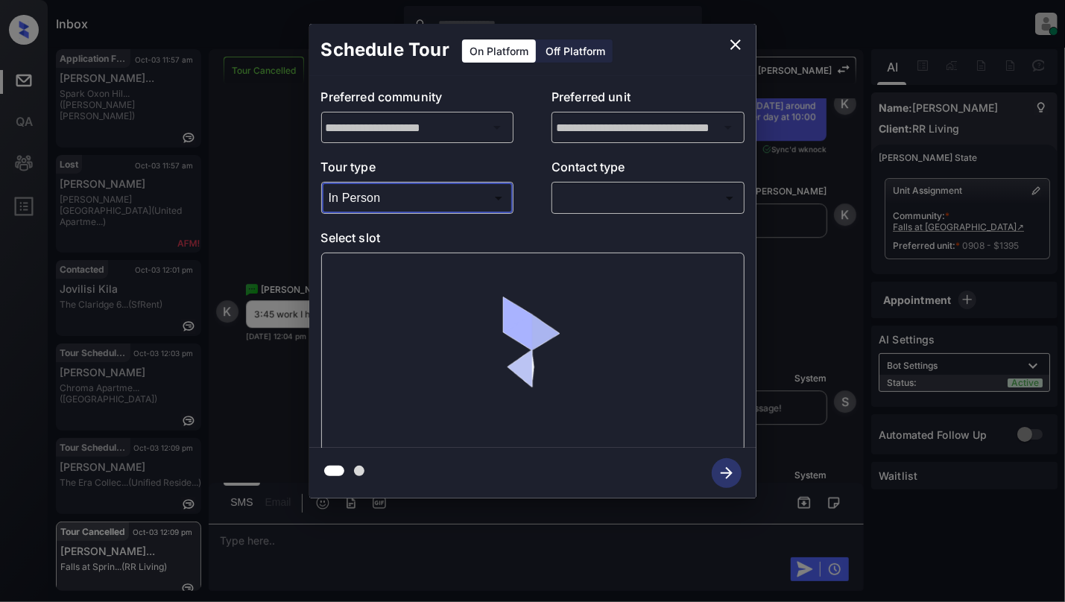
click at [682, 206] on body "Inbox Cynthia Montañez Online Set yourself offline Set yourself on break Profil…" at bounding box center [532, 301] width 1065 height 602
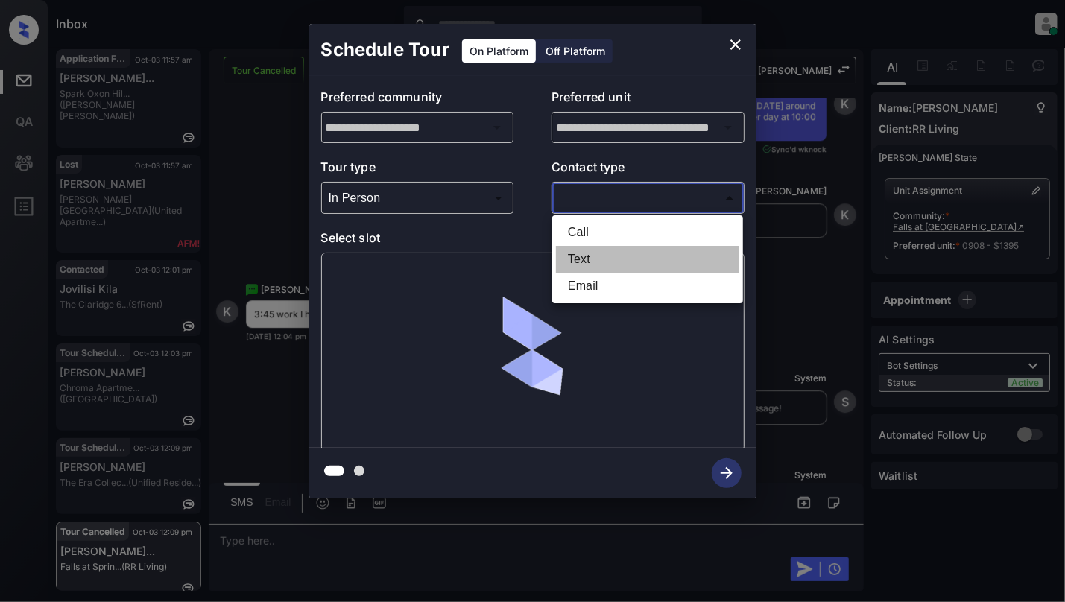
click at [579, 256] on li "Text" at bounding box center [647, 259] width 183 height 27
type input "****"
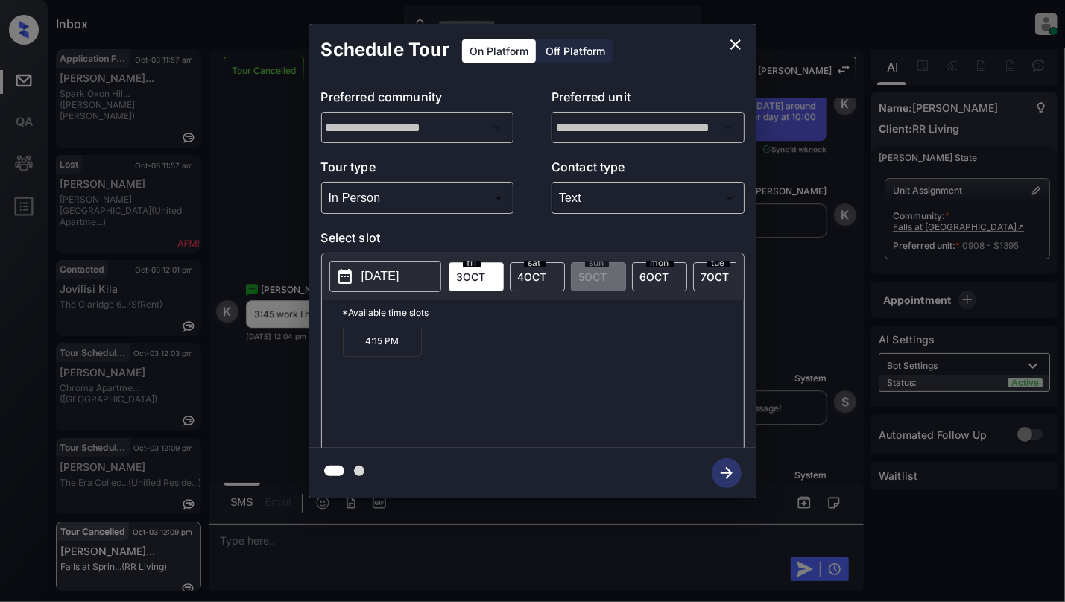
click at [740, 39] on icon "close" at bounding box center [735, 45] width 18 height 18
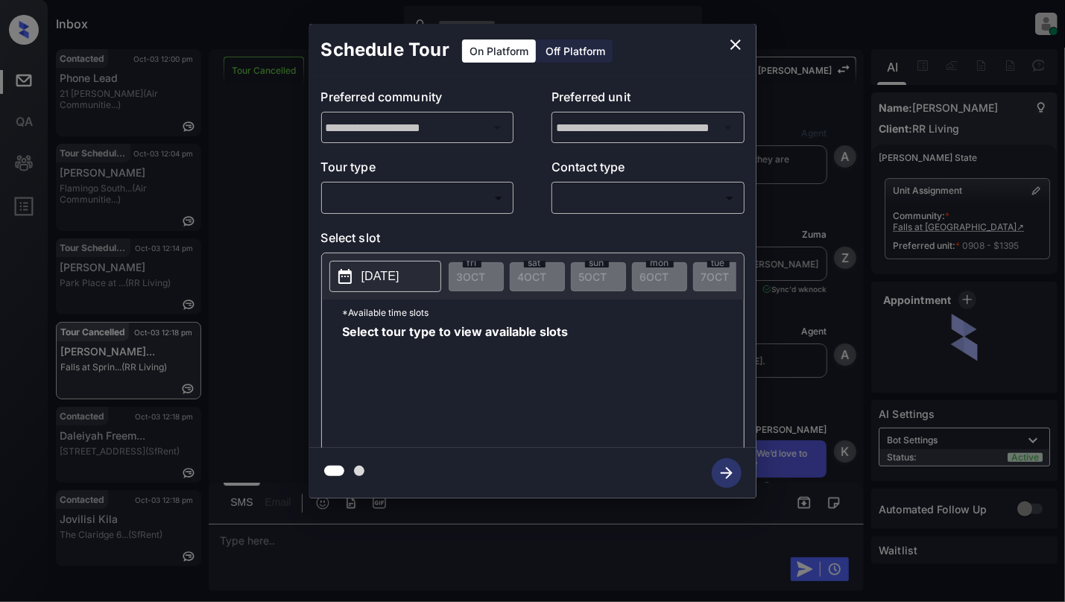
scroll to position [7525, 0]
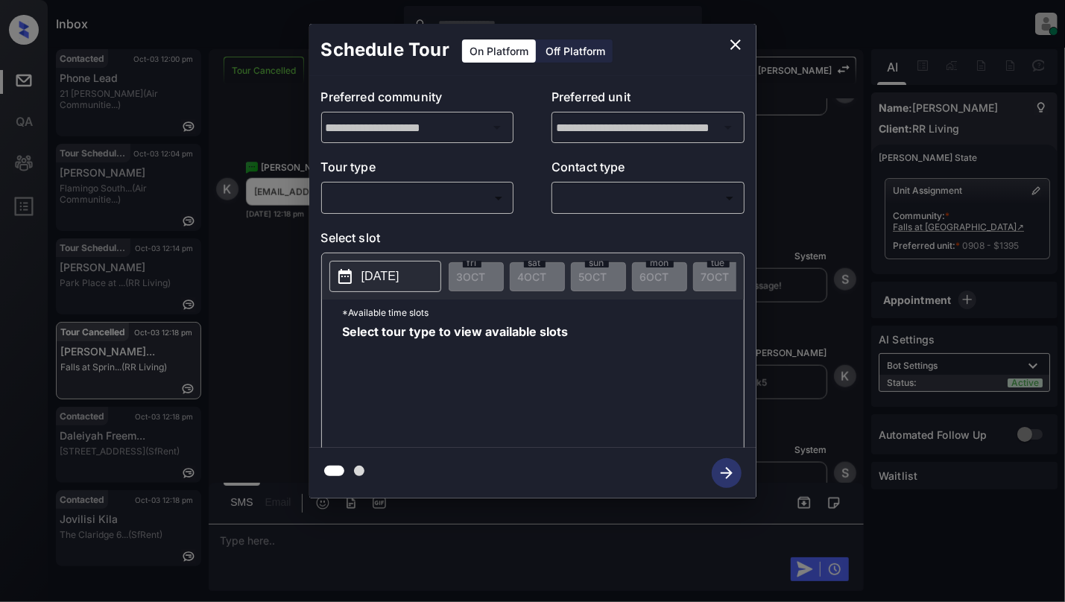
click at [447, 188] on body "Inbox [PERSON_NAME] Online Set yourself offline Set yourself on break Profile S…" at bounding box center [532, 301] width 1065 height 602
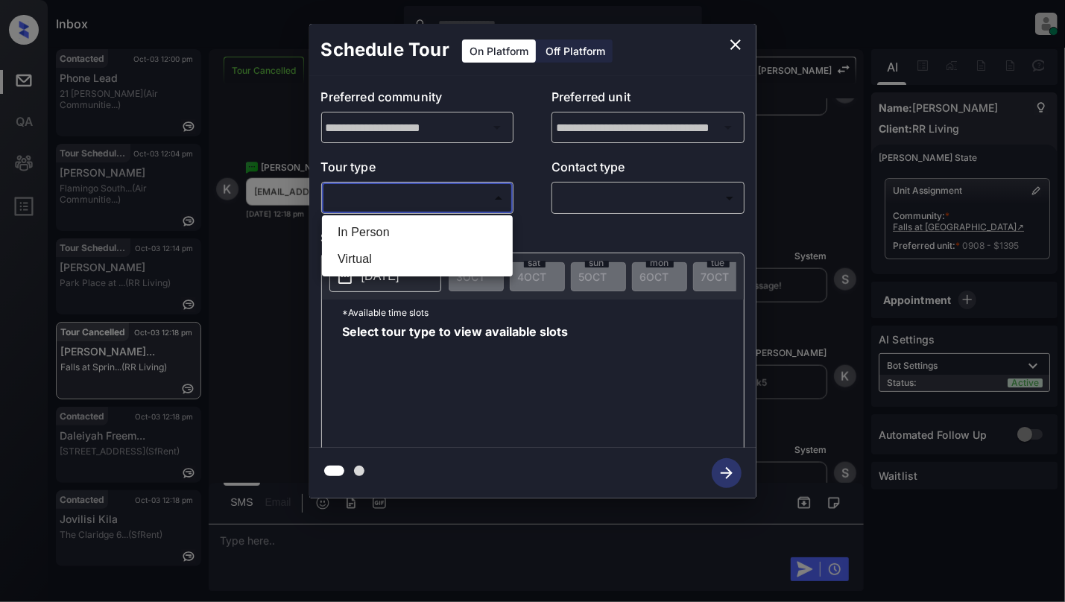
click at [433, 224] on li "In Person" at bounding box center [417, 232] width 183 height 27
type input "********"
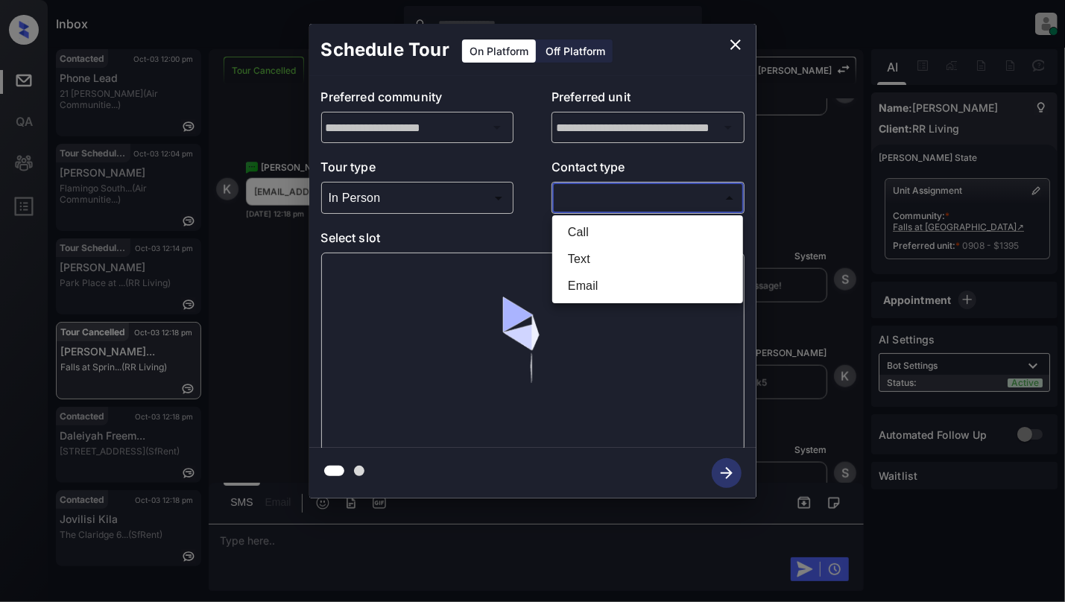
click at [633, 206] on body "Inbox [PERSON_NAME] Online Set yourself offline Set yourself on break Profile S…" at bounding box center [532, 301] width 1065 height 602
click at [586, 262] on li "Text" at bounding box center [647, 259] width 183 height 27
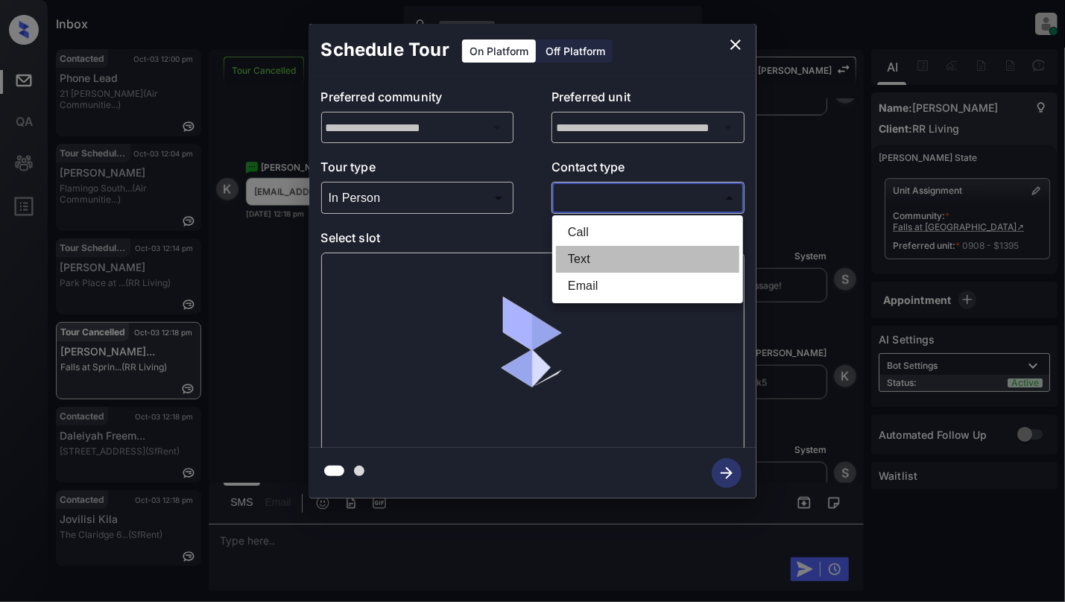
type input "****"
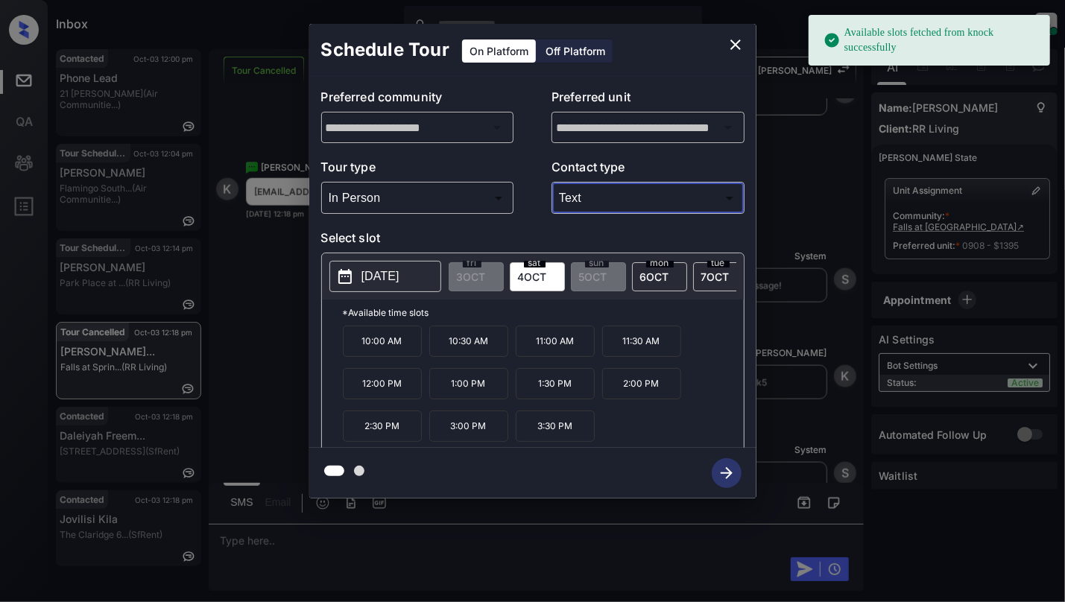
click at [399, 284] on p "[DATE]" at bounding box center [380, 276] width 38 height 18
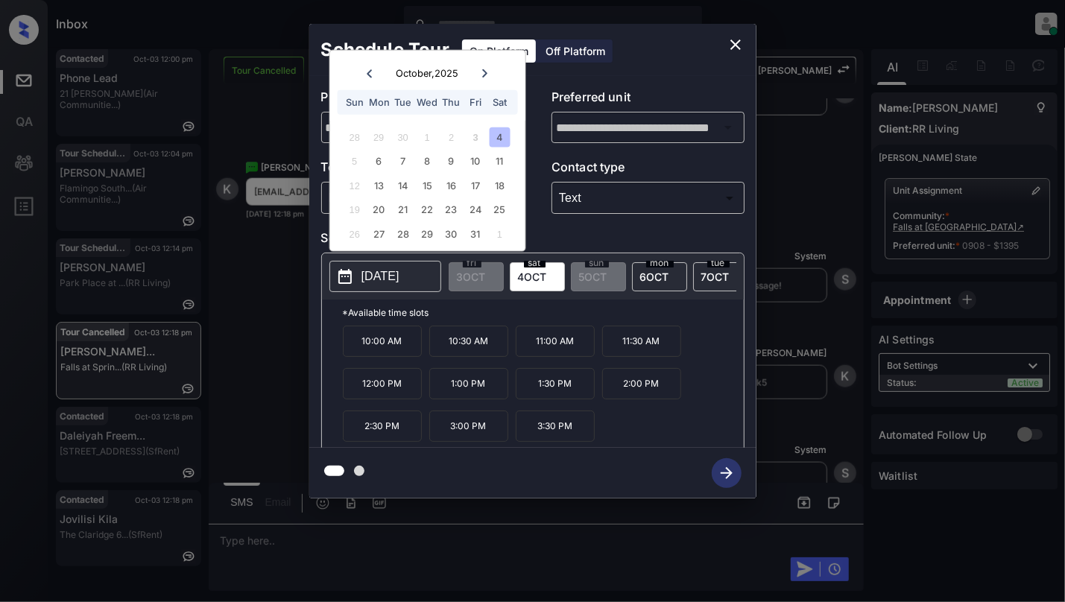
click at [685, 232] on p "Select slot" at bounding box center [532, 241] width 423 height 24
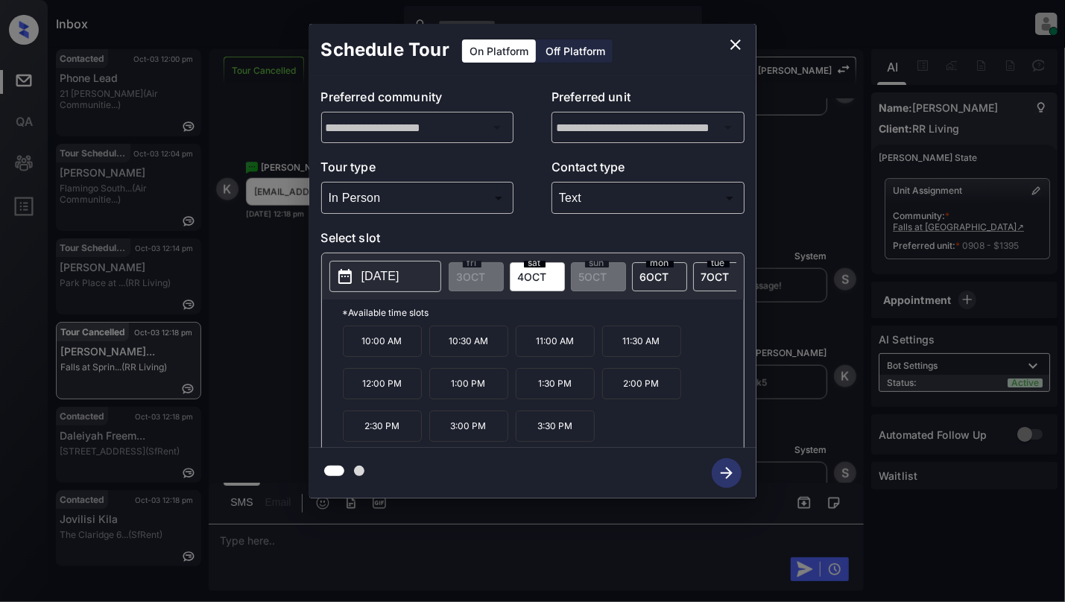
click at [383, 282] on p "[DATE]" at bounding box center [380, 276] width 38 height 18
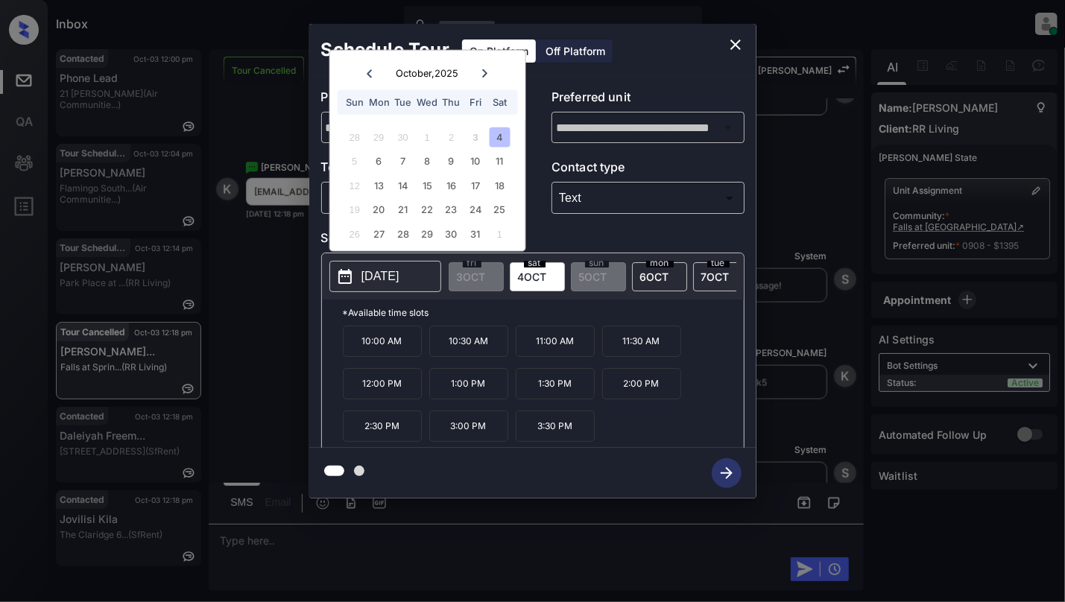
click at [729, 49] on icon "close" at bounding box center [735, 45] width 18 height 18
